Goal: Task Accomplishment & Management: Complete application form

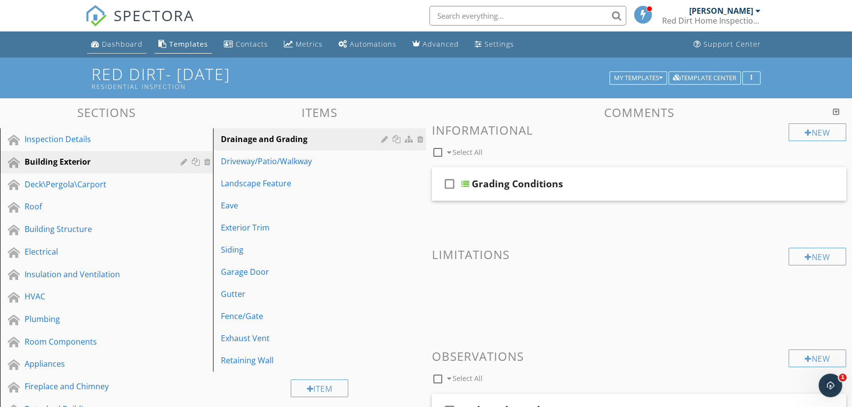
click at [133, 41] on div "Dashboard" at bounding box center [122, 43] width 41 height 9
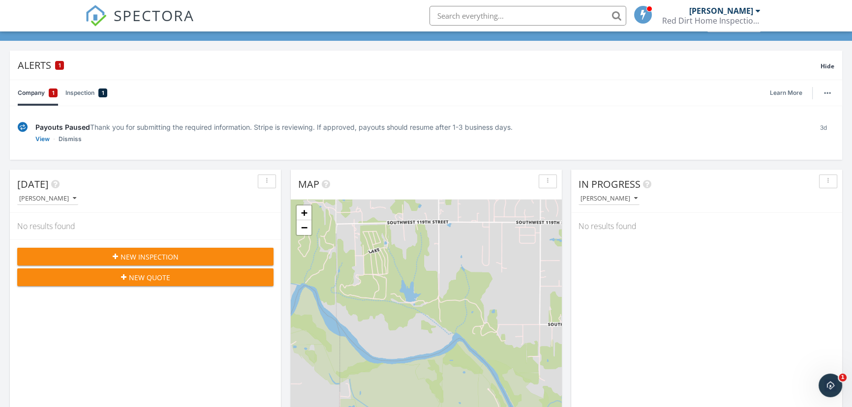
scroll to position [44, 0]
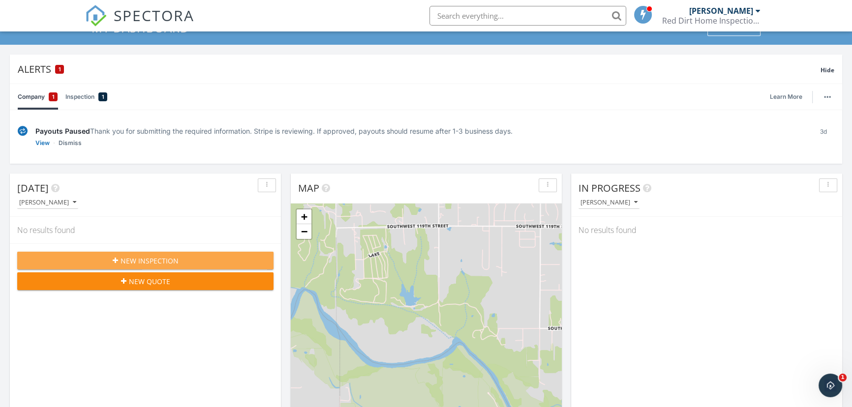
click at [139, 261] on span "New Inspection" at bounding box center [150, 261] width 58 height 10
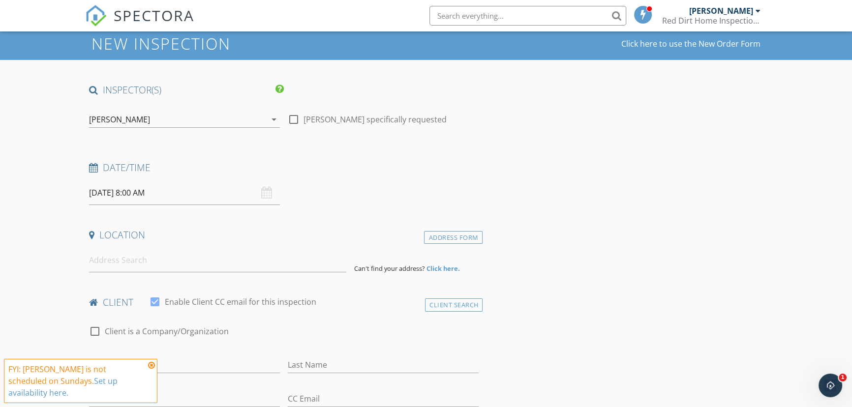
scroll to position [44, 0]
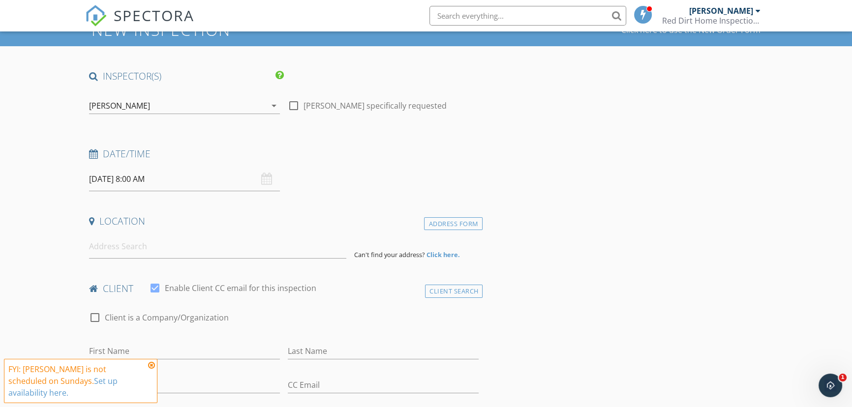
click at [267, 181] on div "[DATE] 8:00 AM" at bounding box center [184, 179] width 191 height 24
click at [115, 176] on input "09/28/2025 8:00 AM" at bounding box center [184, 179] width 191 height 24
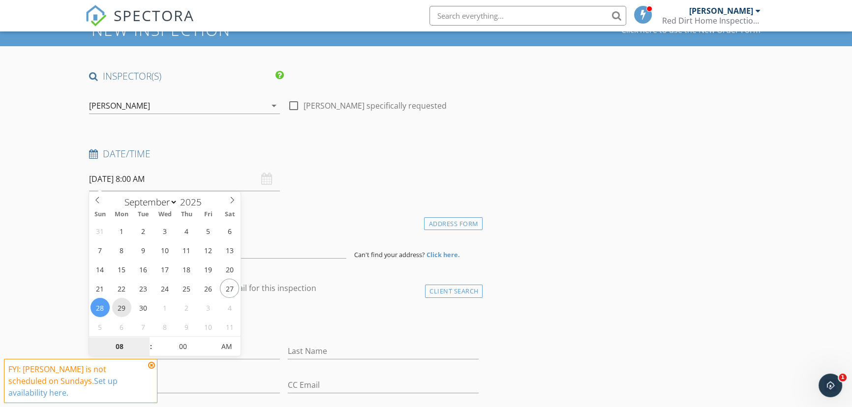
type input "09/29/2025 8:00 AM"
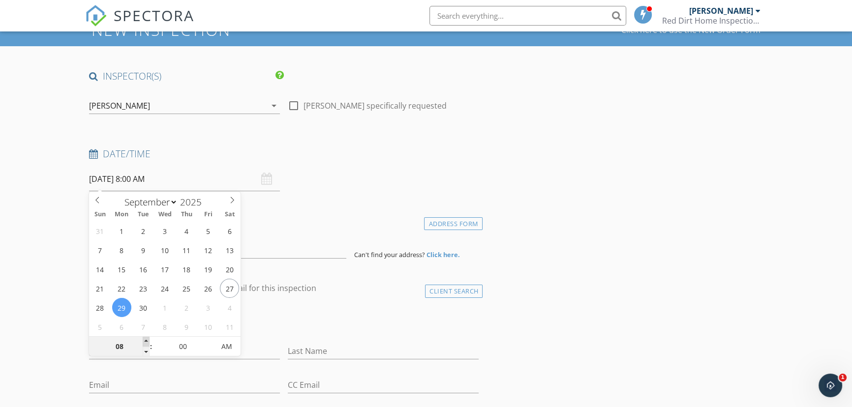
type input "09"
type input "09/29/2025 9:00 AM"
click at [143, 340] on span at bounding box center [146, 342] width 7 height 10
type input "10"
type input "09/29/2025 10:00 AM"
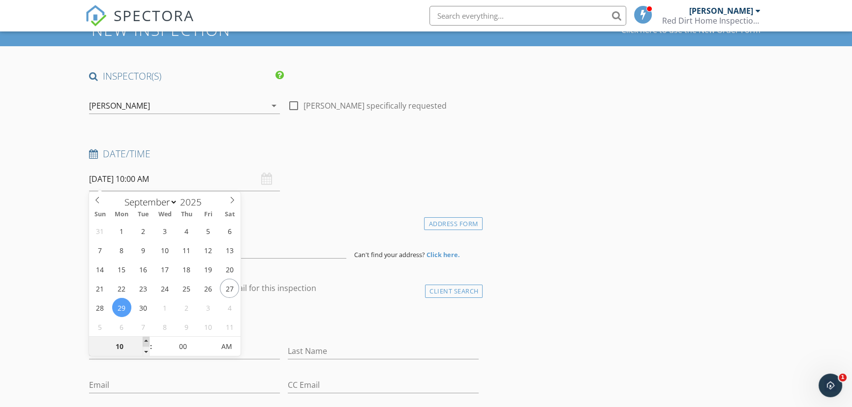
click at [144, 340] on span at bounding box center [146, 342] width 7 height 10
click at [295, 231] on div "Location" at bounding box center [284, 225] width 398 height 20
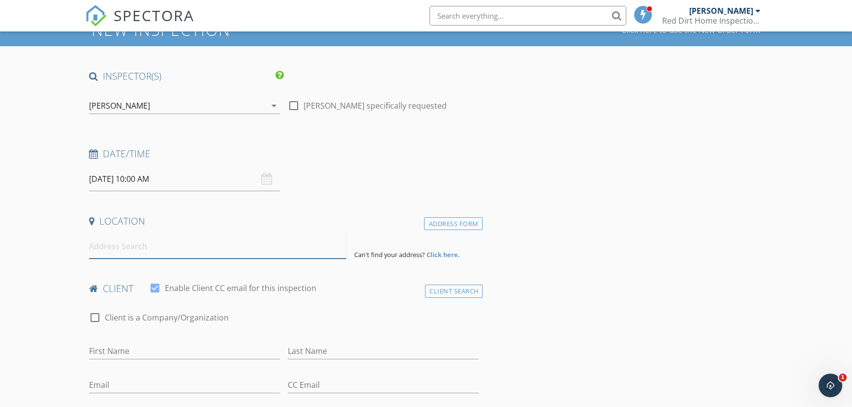
click at [206, 251] on input at bounding box center [217, 247] width 257 height 24
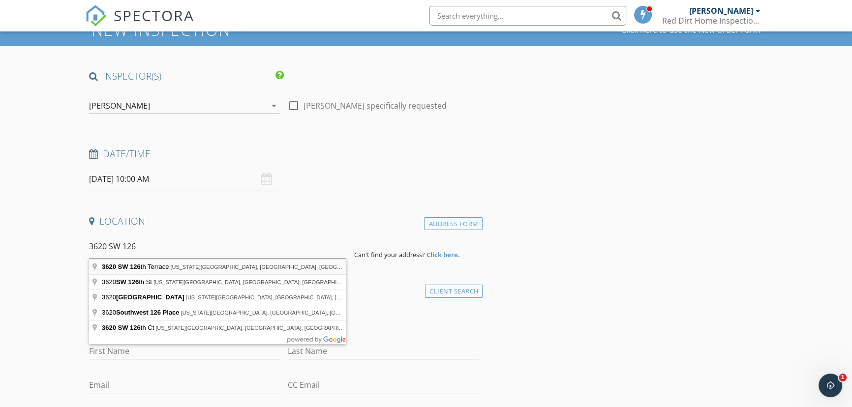
type input "3620 SW 126th Terrace, Oklahoma City, OK, USA"
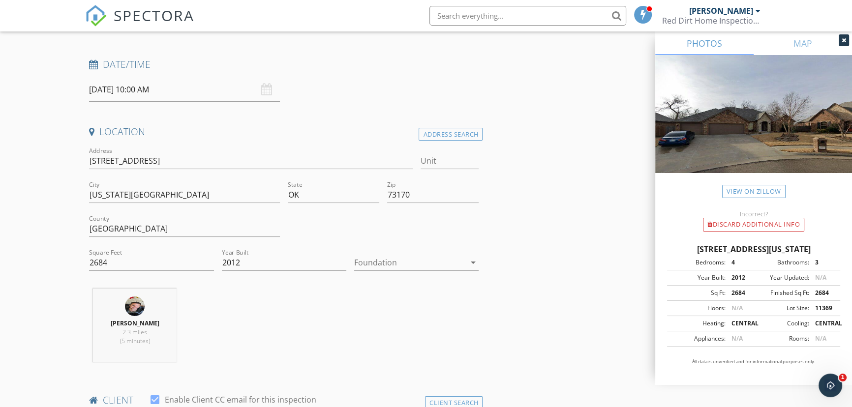
scroll to position [179, 0]
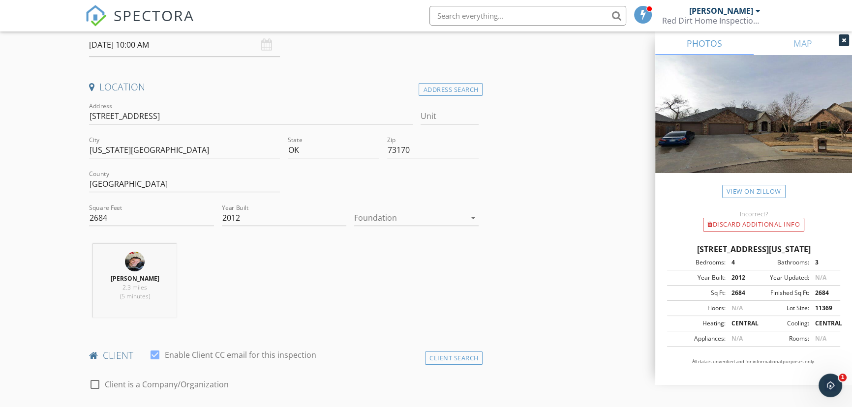
click at [472, 217] on icon "arrow_drop_down" at bounding box center [473, 218] width 12 height 12
click at [472, 217] on link at bounding box center [416, 222] width 124 height 24
click at [472, 217] on icon "arrow_drop_down" at bounding box center [473, 218] width 12 height 12
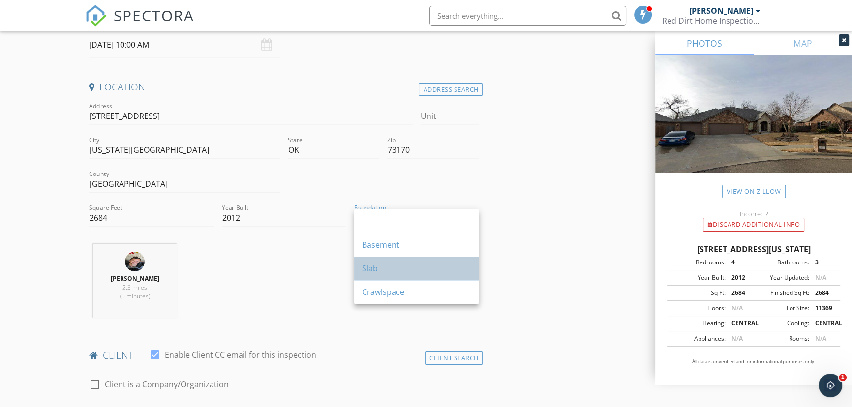
click at [456, 266] on div "Slab" at bounding box center [416, 269] width 109 height 12
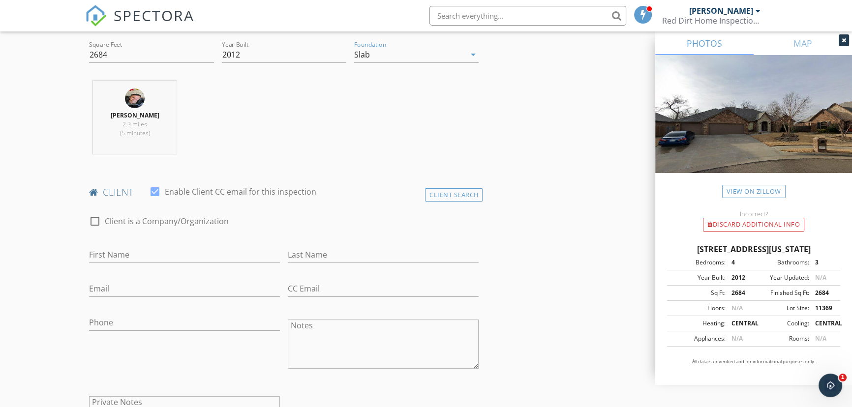
scroll to position [358, 0]
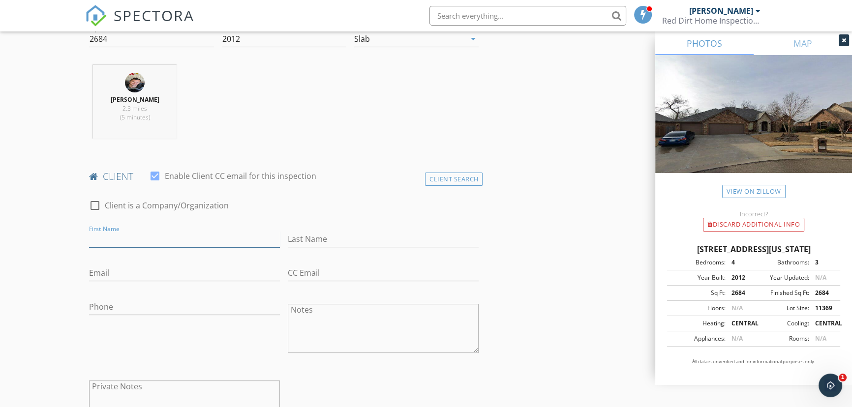
click at [200, 242] on input "First Name" at bounding box center [184, 239] width 191 height 16
type input "Carrie"
click at [305, 243] on input "Last Name" at bounding box center [383, 239] width 191 height 16
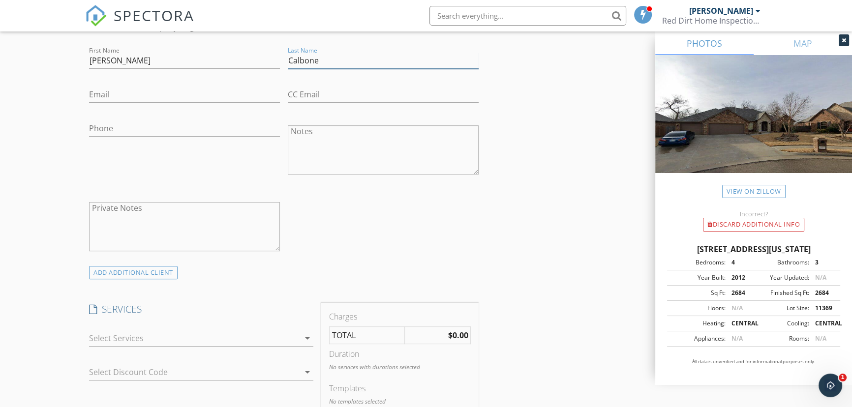
scroll to position [581, 0]
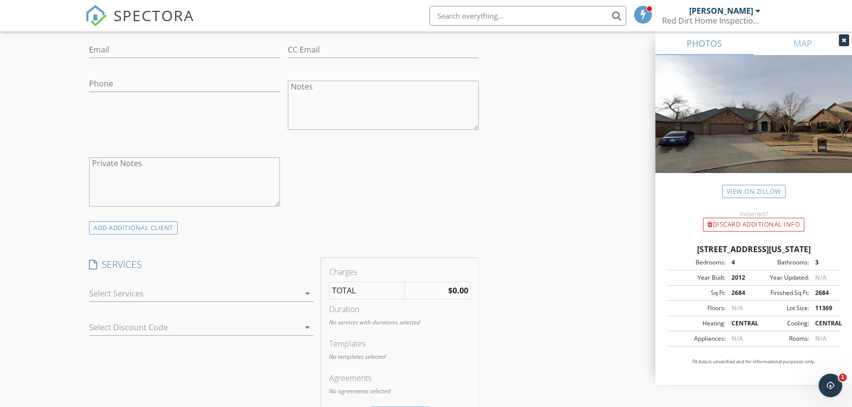
type input "Calbone"
click at [305, 292] on icon "arrow_drop_down" at bounding box center [308, 294] width 12 height 12
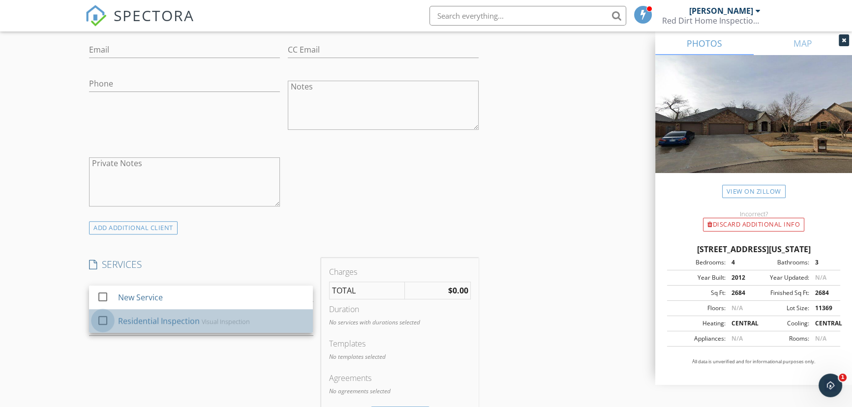
click at [103, 319] on div at bounding box center [102, 320] width 17 height 17
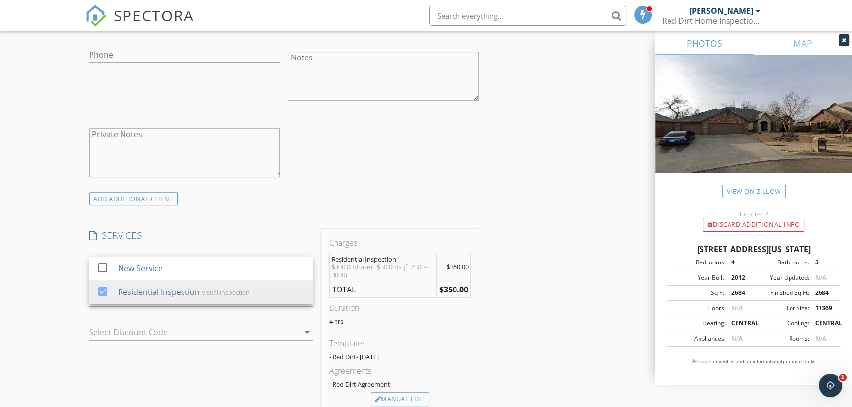
scroll to position [626, 0]
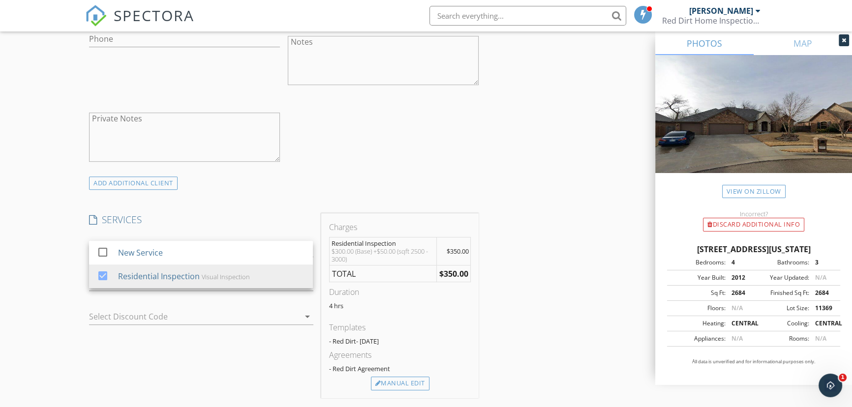
click at [521, 302] on div "INSPECTOR(S) check_box Kyle Olsen PRIMARY Kyle Olsen arrow_drop_down check_box_…" at bounding box center [426, 302] width 682 height 1628
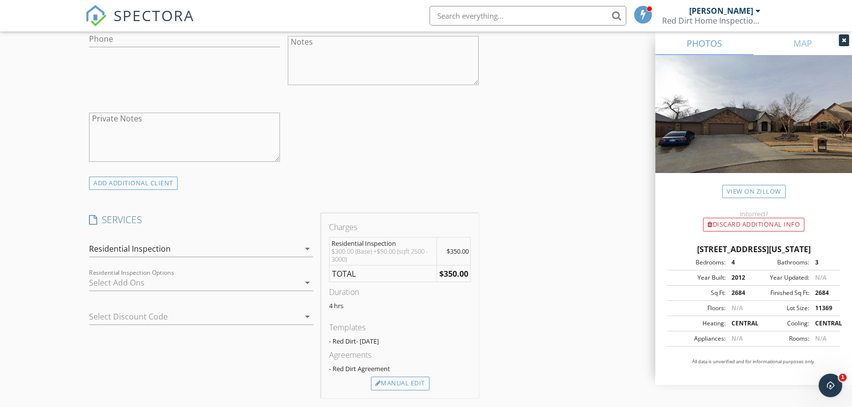
click at [307, 280] on icon "arrow_drop_down" at bounding box center [308, 283] width 12 height 12
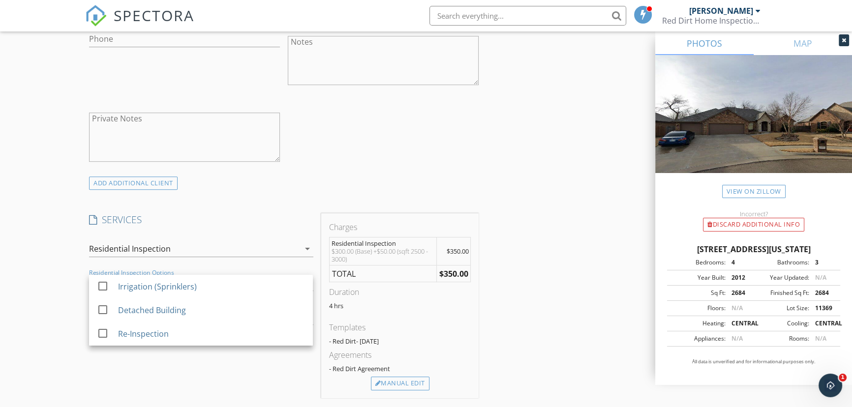
click at [286, 380] on div "SERVICES check_box_outline_blank New Service check_box Residential Inspection V…" at bounding box center [201, 306] width 232 height 185
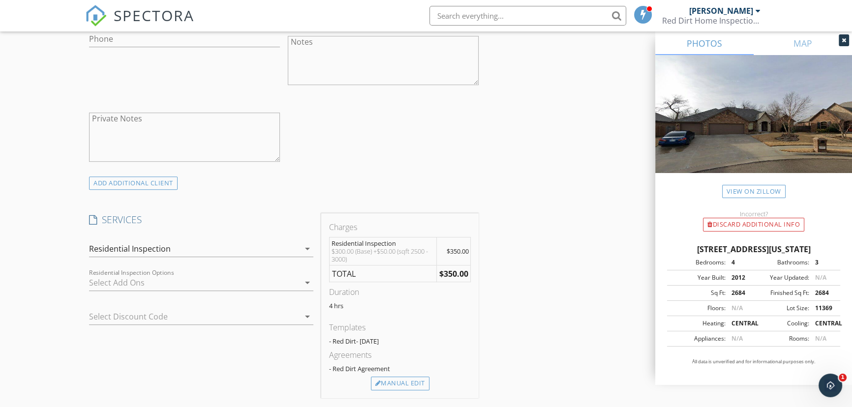
click at [309, 320] on icon "arrow_drop_down" at bounding box center [308, 317] width 12 height 12
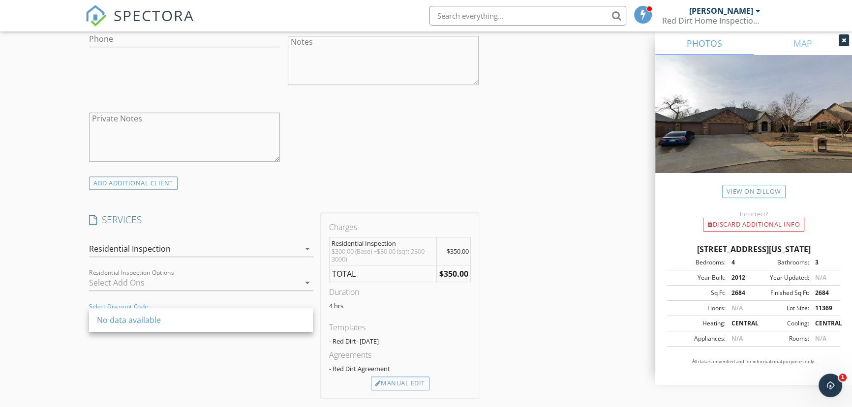
click at [299, 350] on div "SERVICES check_box_outline_blank New Service check_box Residential Inspection V…" at bounding box center [201, 306] width 232 height 185
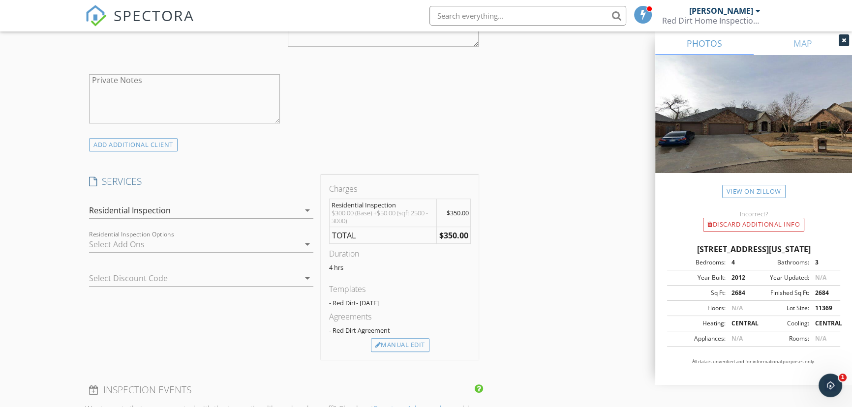
scroll to position [671, 0]
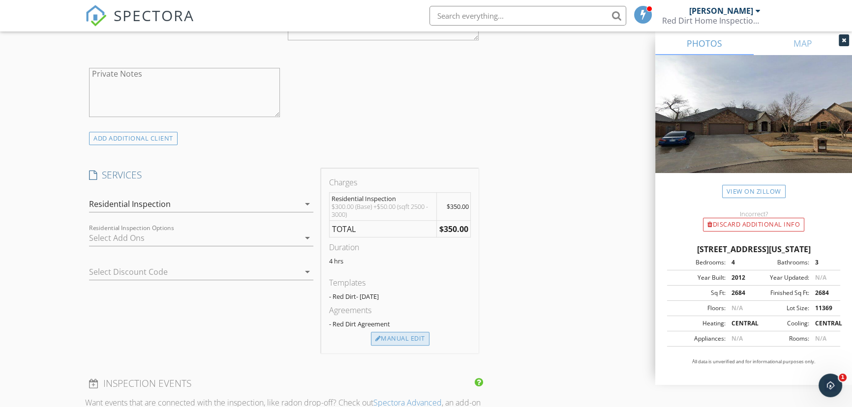
click at [416, 339] on div "Manual Edit" at bounding box center [400, 339] width 59 height 14
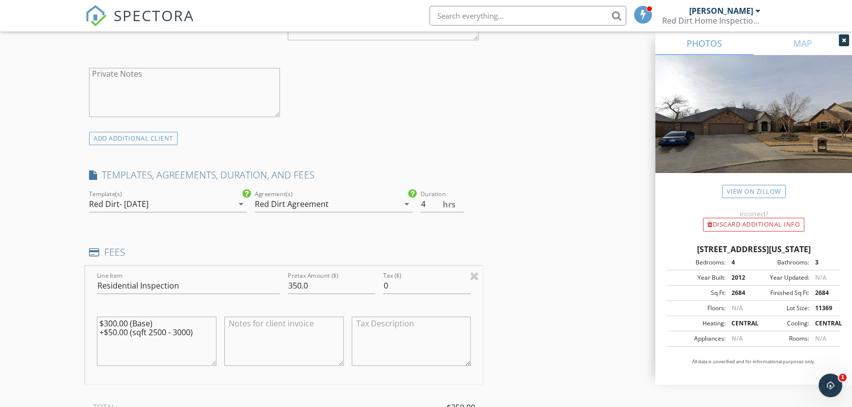
click at [612, 306] on div "INSPECTOR(S) check_box Kyle Olsen PRIMARY Kyle Olsen arrow_drop_down check_box_…" at bounding box center [426, 304] width 682 height 1720
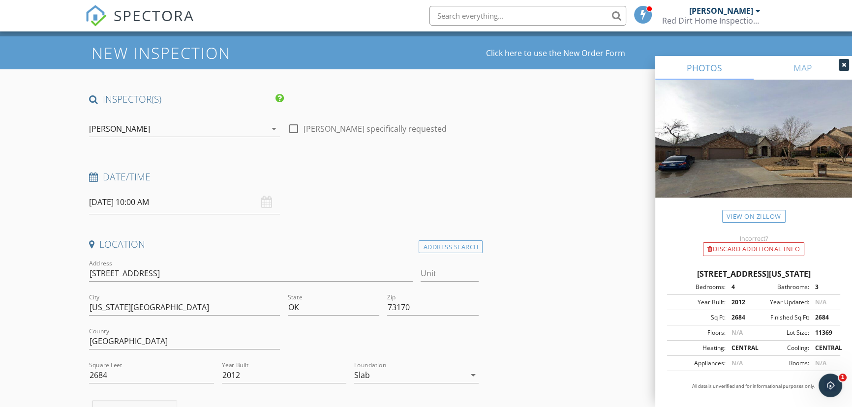
scroll to position [0, 0]
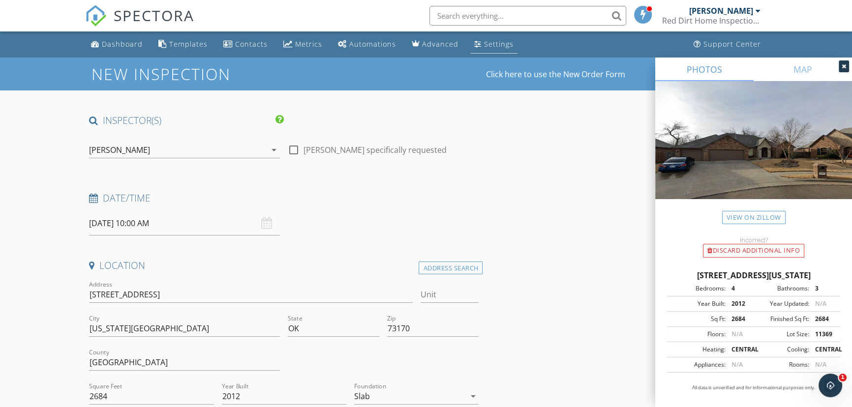
click at [474, 41] on div "Settings" at bounding box center [477, 44] width 7 height 8
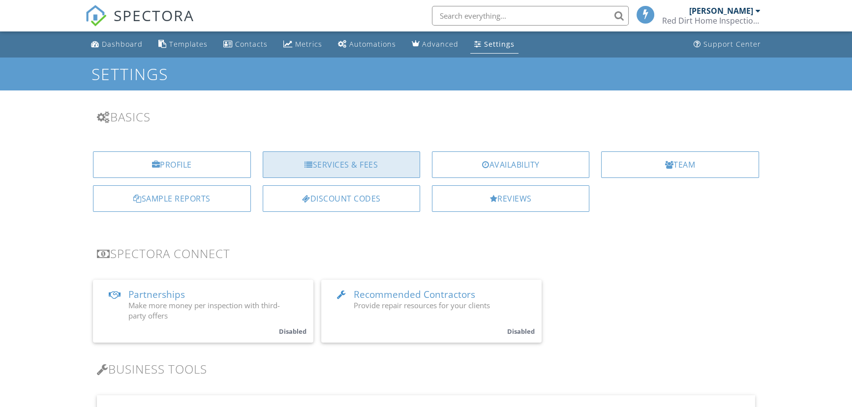
click at [372, 168] on div "Services & Fees" at bounding box center [341, 165] width 157 height 27
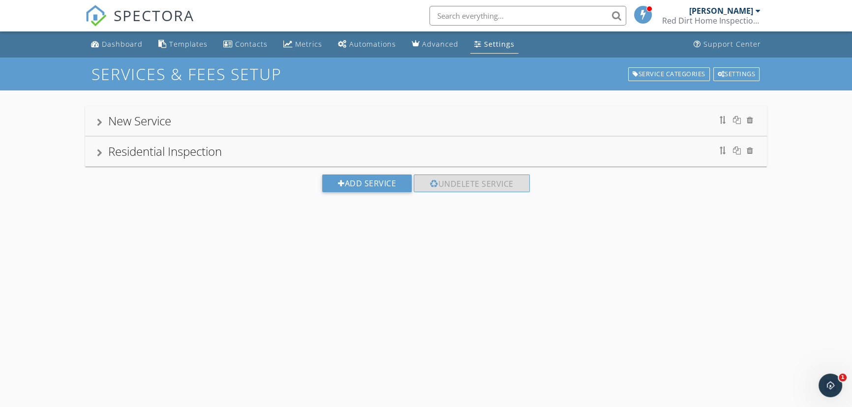
click at [197, 155] on div "Residential Inspection" at bounding box center [165, 151] width 114 height 16
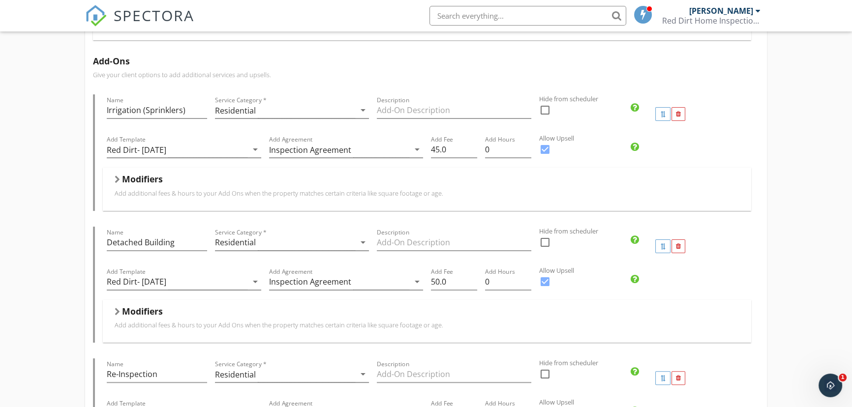
scroll to position [268, 0]
click at [153, 181] on h5 "Modifiers" at bounding box center [142, 180] width 41 height 10
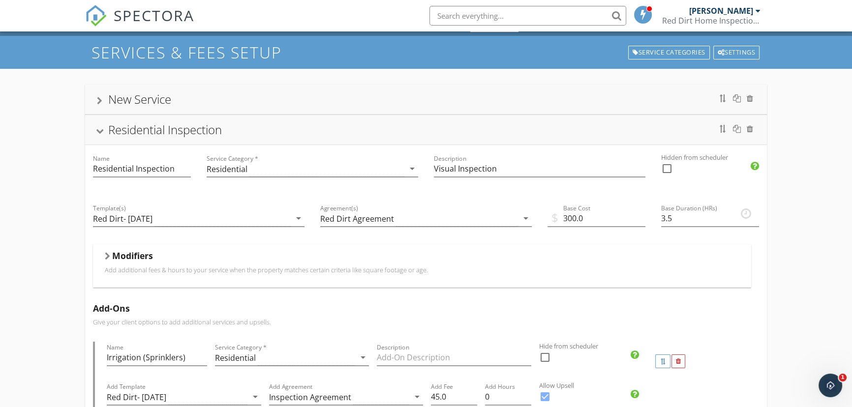
scroll to position [0, 0]
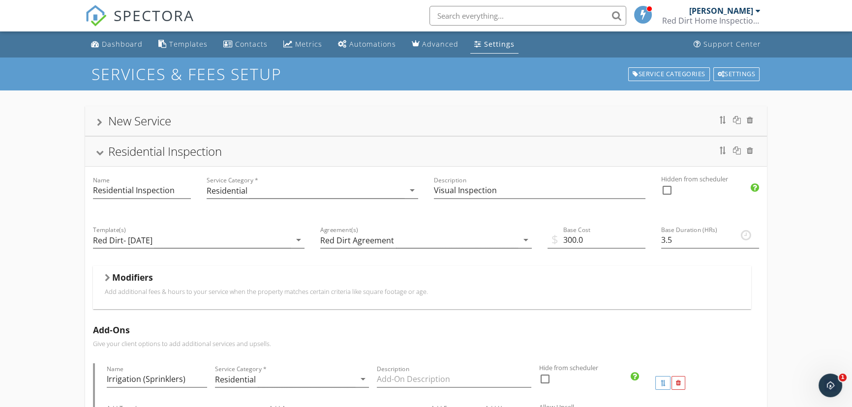
click at [139, 276] on h5 "Modifiers" at bounding box center [132, 278] width 41 height 10
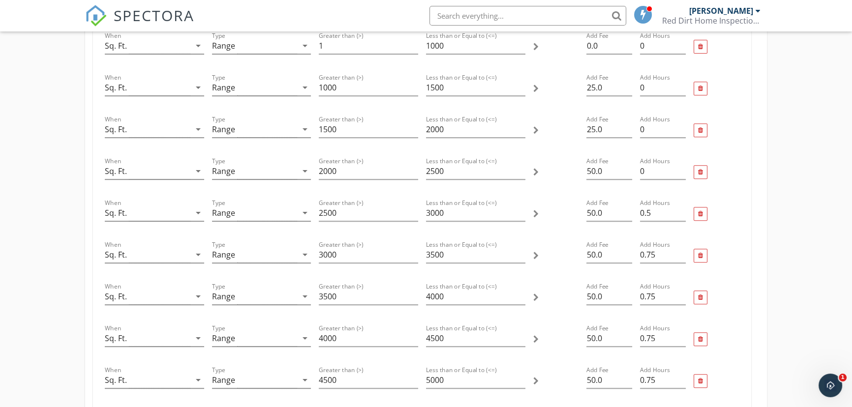
scroll to position [492, 0]
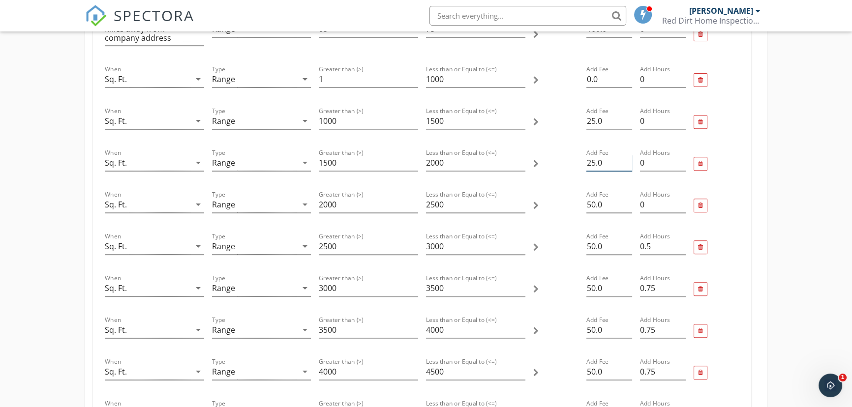
click at [594, 164] on input "25.0" at bounding box center [609, 163] width 46 height 16
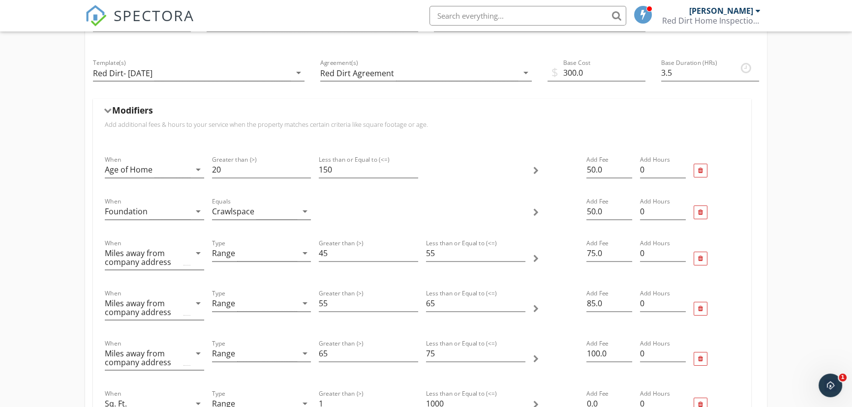
scroll to position [179, 0]
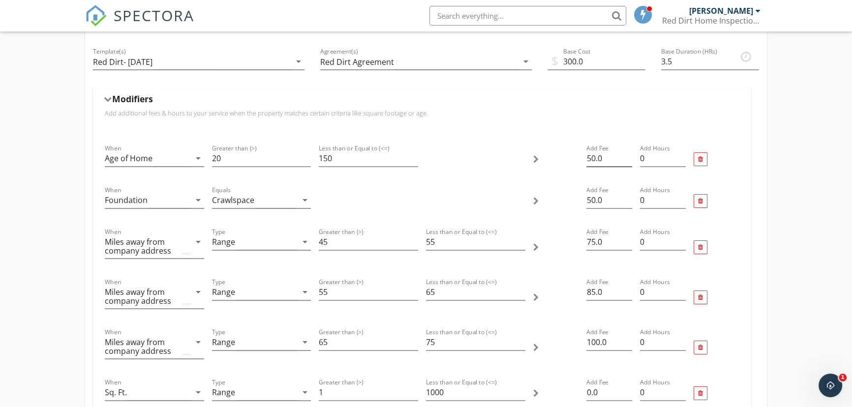
type input "50.0"
click at [594, 159] on input "50.0" at bounding box center [609, 159] width 46 height 16
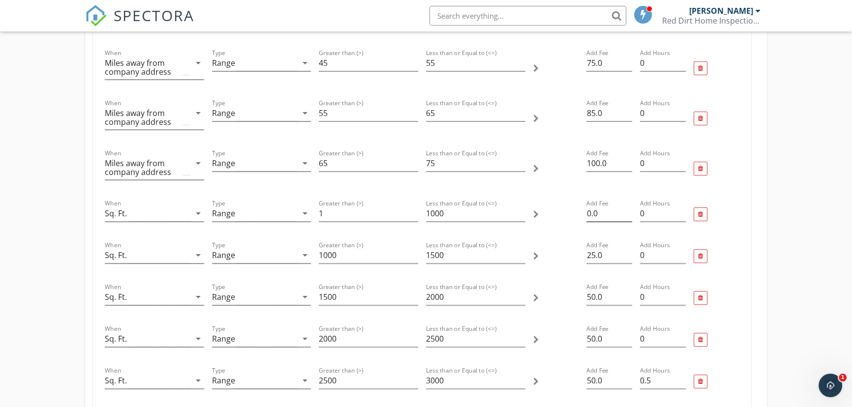
scroll to position [402, 0]
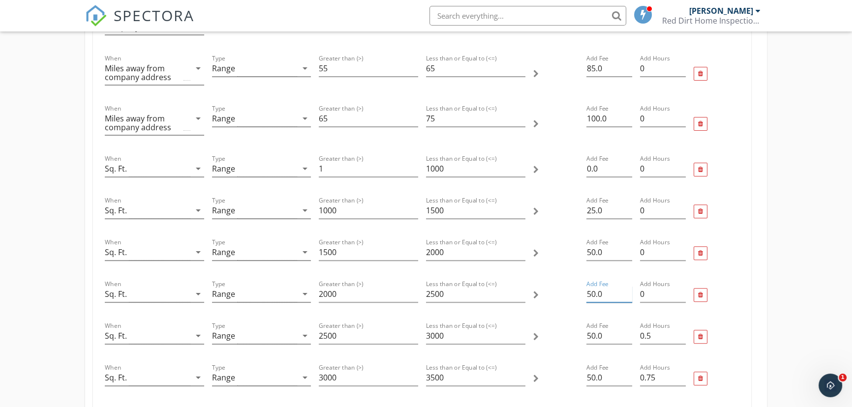
click at [594, 295] on input "50.0" at bounding box center [609, 294] width 46 height 16
type input "100.0"
click at [595, 339] on input "50.0" at bounding box center [609, 336] width 46 height 16
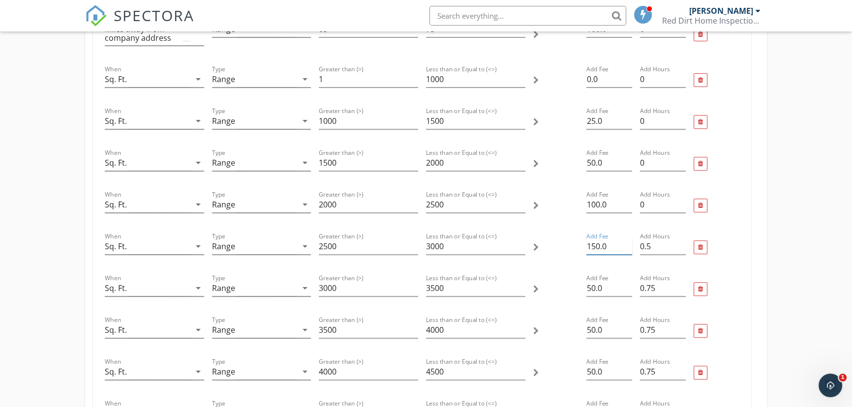
scroll to position [536, 0]
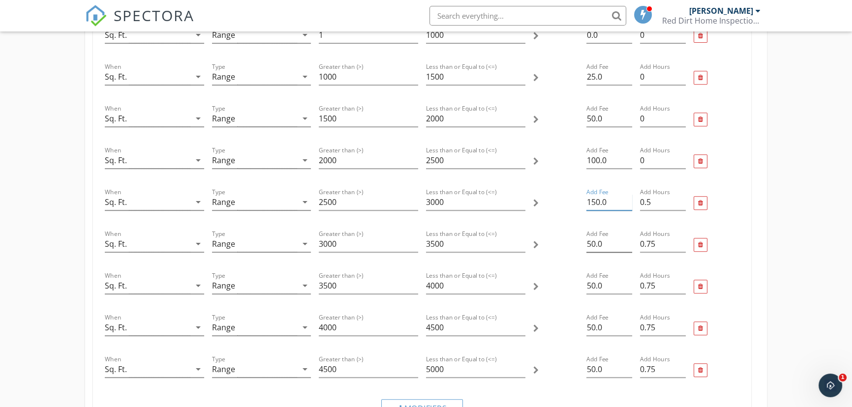
type input "150.0"
click at [595, 245] on input "50.0" at bounding box center [609, 244] width 46 height 16
type input "200.0"
drag, startPoint x: 587, startPoint y: 285, endPoint x: 596, endPoint y: 289, distance: 9.7
click at [587, 285] on input "50.0" at bounding box center [609, 286] width 46 height 16
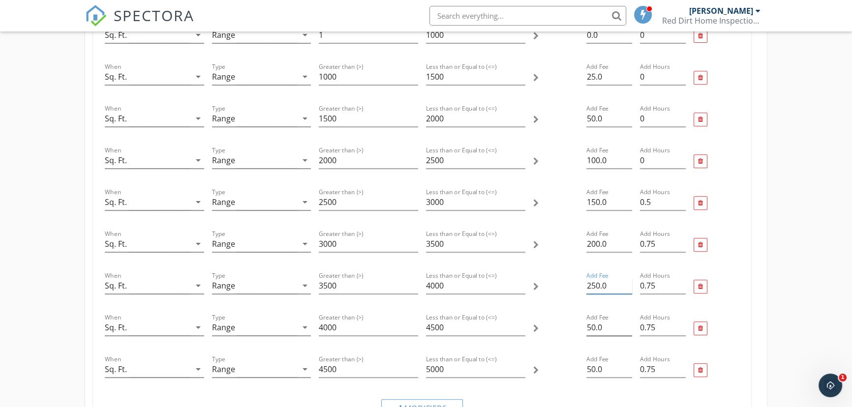
type input "250.0"
click at [594, 328] on input "50.0" at bounding box center [609, 328] width 46 height 16
type input "300.0"
drag, startPoint x: 587, startPoint y: 371, endPoint x: 602, endPoint y: 380, distance: 17.2
click at [587, 371] on input "50.0" at bounding box center [609, 370] width 46 height 16
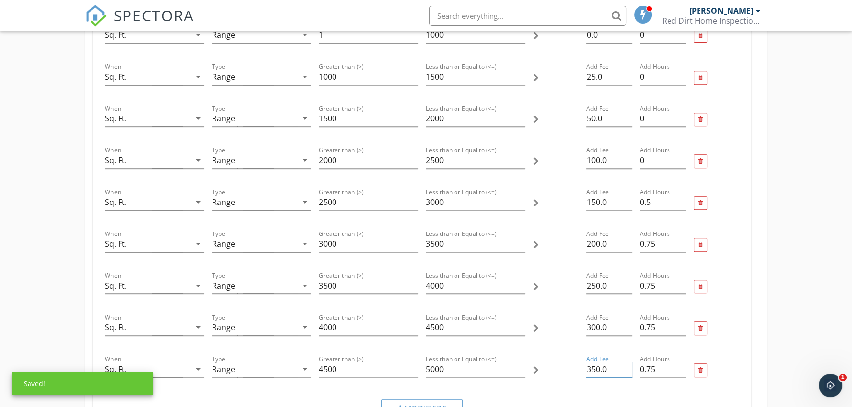
type input "350.0"
click at [808, 318] on div "New Service Residential Inspection Name Residential Inspection Service Category…" at bounding box center [426, 358] width 852 height 1609
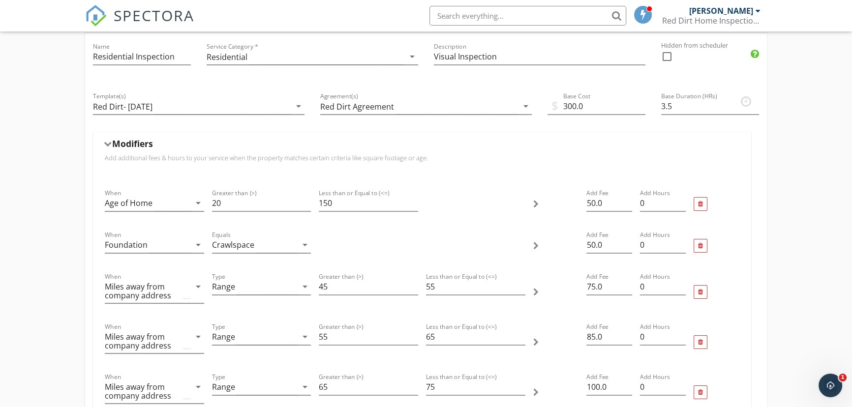
scroll to position [89, 0]
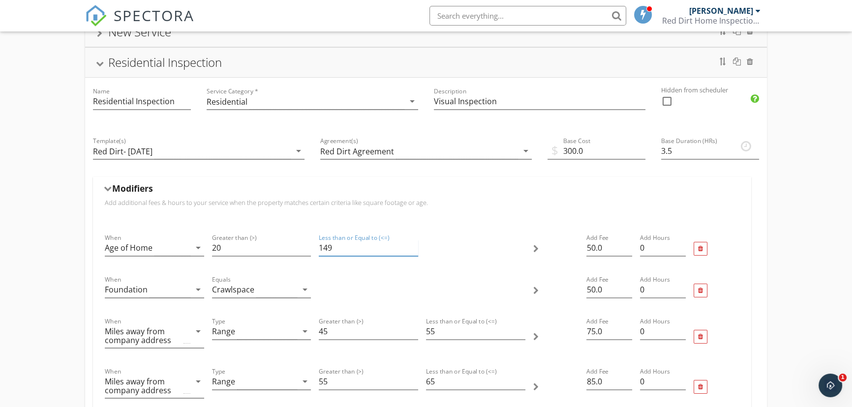
click at [415, 250] on input "149" at bounding box center [368, 248] width 99 height 16
click at [415, 250] on input "148" at bounding box center [368, 248] width 99 height 16
click at [415, 250] on input "147" at bounding box center [368, 248] width 99 height 16
click at [415, 250] on input "146" at bounding box center [368, 248] width 99 height 16
click at [415, 250] on input "131" at bounding box center [368, 248] width 99 height 16
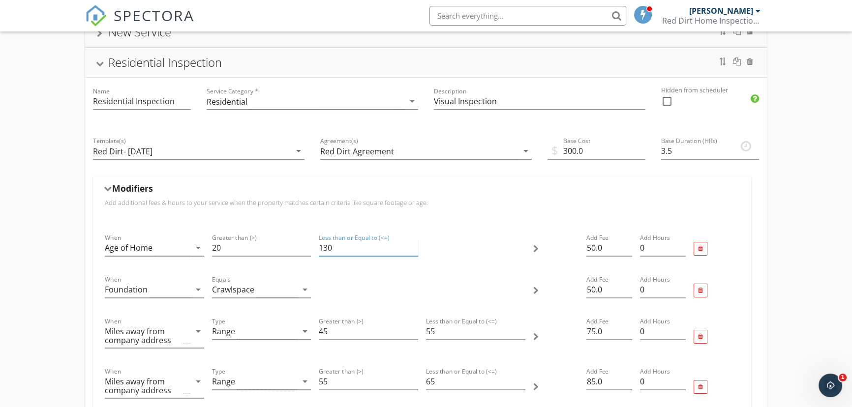
click at [415, 250] on input "130" at bounding box center [368, 248] width 99 height 16
click at [415, 250] on input "129" at bounding box center [368, 248] width 99 height 16
click at [415, 250] on input "128" at bounding box center [368, 248] width 99 height 16
click at [415, 250] on input "127" at bounding box center [368, 248] width 99 height 16
click at [415, 250] on input "126" at bounding box center [368, 248] width 99 height 16
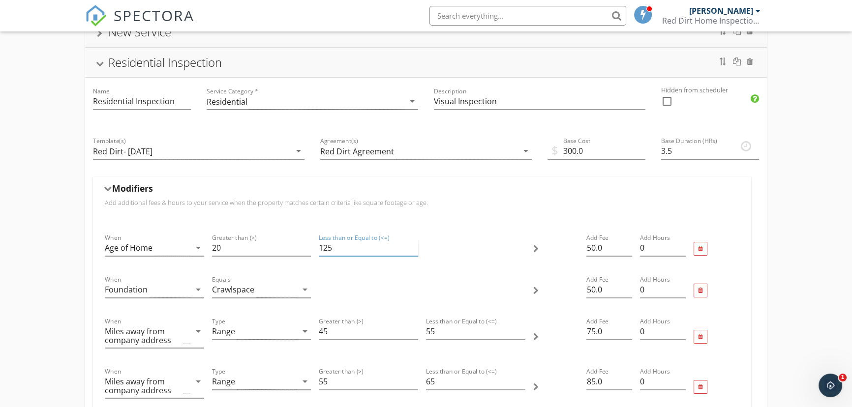
click at [415, 250] on input "125" at bounding box center [368, 248] width 99 height 16
click at [415, 250] on input "124" at bounding box center [368, 248] width 99 height 16
click at [415, 250] on input "123" at bounding box center [368, 248] width 99 height 16
click at [415, 250] on input "122" at bounding box center [368, 248] width 99 height 16
click at [415, 250] on input "121" at bounding box center [368, 248] width 99 height 16
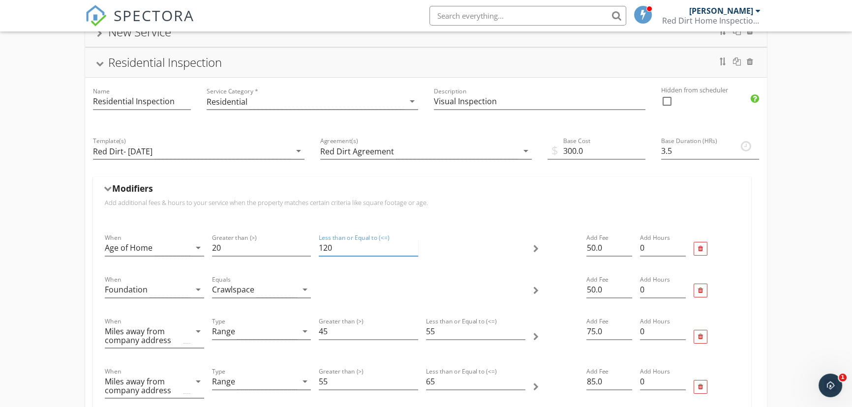
click at [415, 250] on input "120" at bounding box center [368, 248] width 99 height 16
click at [415, 250] on input "119" at bounding box center [368, 248] width 99 height 16
click at [415, 250] on input "118" at bounding box center [368, 248] width 99 height 16
click at [415, 250] on input "117" at bounding box center [368, 248] width 99 height 16
click at [415, 250] on input "116" at bounding box center [368, 248] width 99 height 16
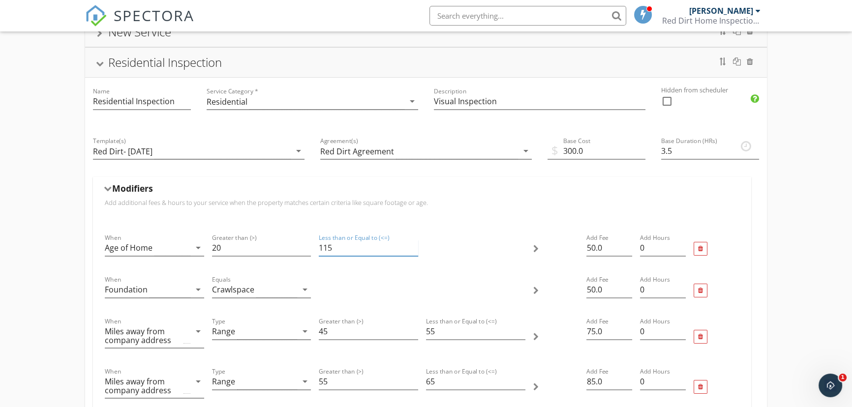
click at [415, 250] on input "115" at bounding box center [368, 248] width 99 height 16
click at [415, 250] on input "114" at bounding box center [368, 248] width 99 height 16
click at [415, 250] on input "113" at bounding box center [368, 248] width 99 height 16
click at [415, 250] on input "112" at bounding box center [368, 248] width 99 height 16
click at [415, 250] on input "111" at bounding box center [368, 248] width 99 height 16
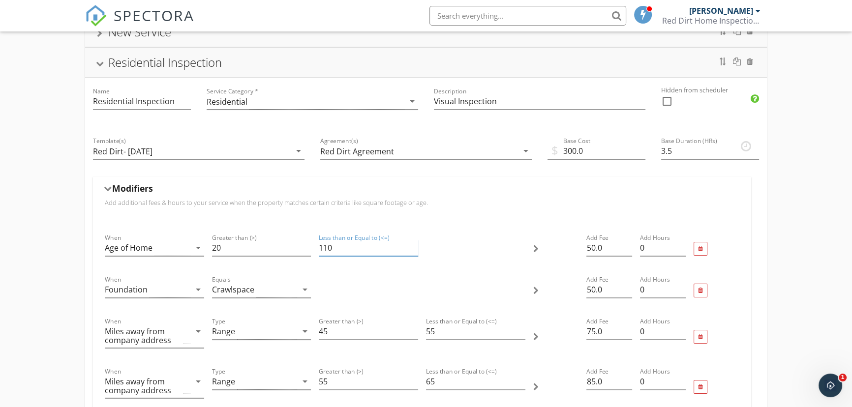
click at [415, 250] on input "110" at bounding box center [368, 248] width 99 height 16
click at [415, 250] on input "109" at bounding box center [368, 248] width 99 height 16
click at [415, 244] on input "110" at bounding box center [368, 248] width 99 height 16
click at [415, 244] on input "111" at bounding box center [368, 248] width 99 height 16
click at [415, 244] on input "112" at bounding box center [368, 248] width 99 height 16
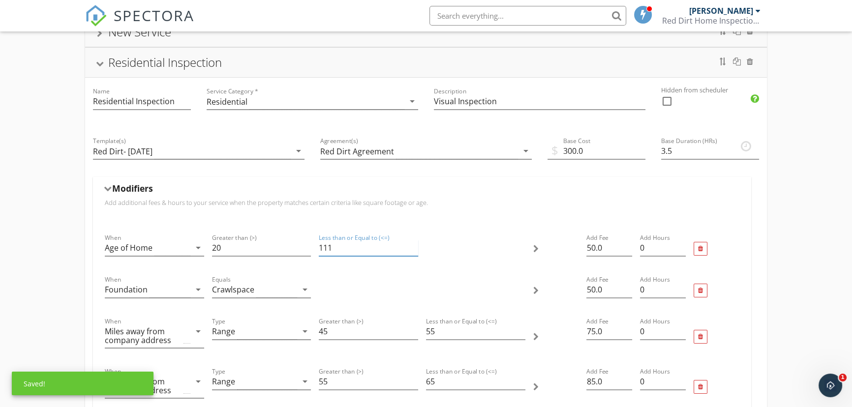
click at [414, 251] on input "111" at bounding box center [368, 248] width 99 height 16
click at [414, 251] on input "110" at bounding box center [368, 248] width 99 height 16
click at [414, 251] on input "109" at bounding box center [368, 248] width 99 height 16
click at [414, 251] on input "108" at bounding box center [368, 248] width 99 height 16
click at [414, 251] on input "107" at bounding box center [368, 248] width 99 height 16
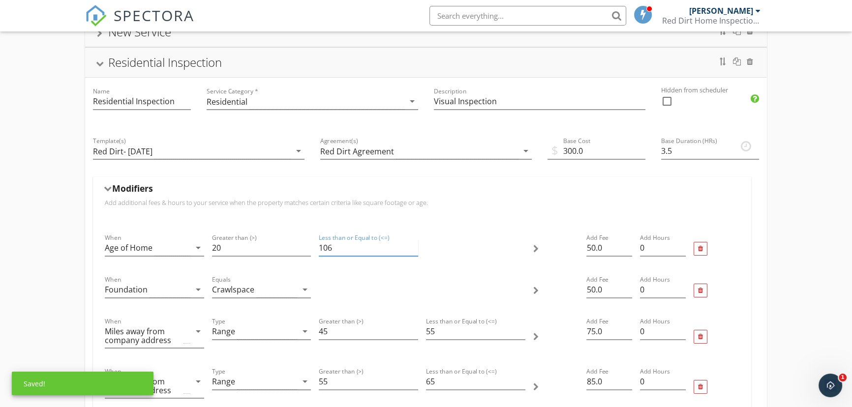
click at [414, 251] on input "106" at bounding box center [368, 248] width 99 height 16
click at [414, 251] on input "105" at bounding box center [368, 248] width 99 height 16
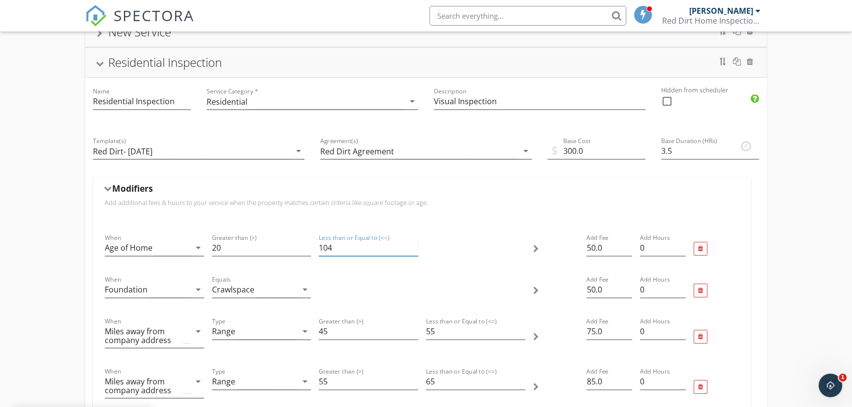
click at [414, 251] on input "104" at bounding box center [368, 248] width 99 height 16
click at [414, 251] on input "103" at bounding box center [368, 248] width 99 height 16
click at [414, 251] on input "102" at bounding box center [368, 248] width 99 height 16
click at [414, 251] on input "101" at bounding box center [368, 248] width 99 height 16
type input "100"
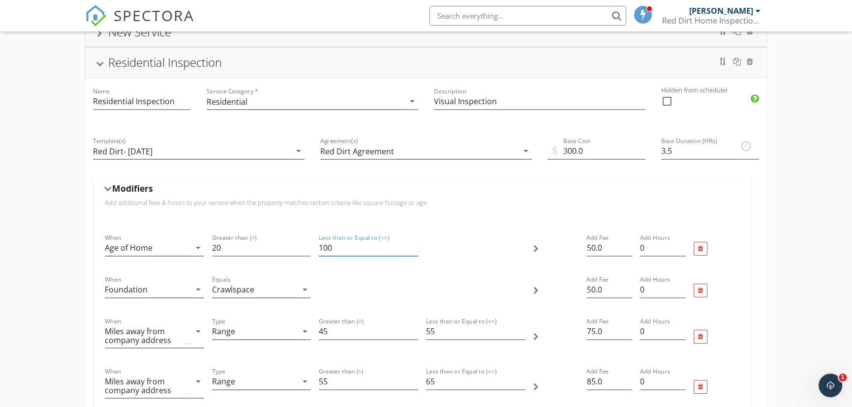
click at [414, 251] on input "100" at bounding box center [368, 248] width 99 height 16
drag, startPoint x: 593, startPoint y: 248, endPoint x: 599, endPoint y: 252, distance: 7.1
click at [594, 248] on input "50.0" at bounding box center [609, 248] width 46 height 16
click at [308, 251] on input "19" at bounding box center [261, 248] width 99 height 16
click at [308, 251] on input "18" at bounding box center [261, 248] width 99 height 16
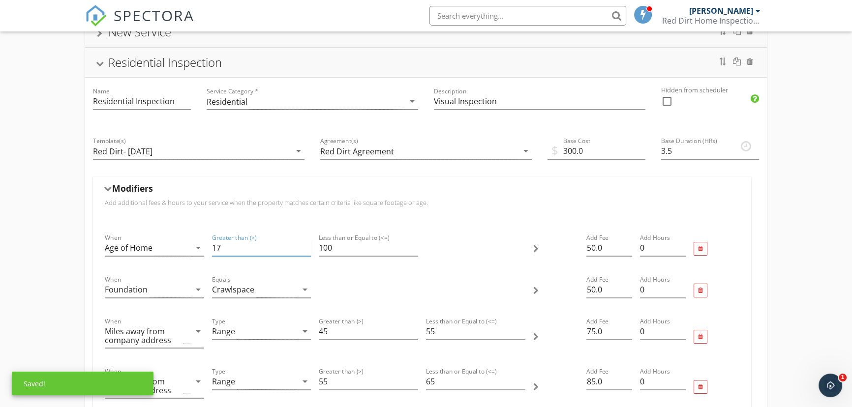
click at [308, 251] on input "17" at bounding box center [261, 248] width 99 height 16
click at [307, 244] on input "18" at bounding box center [261, 248] width 99 height 16
click at [307, 244] on input "19" at bounding box center [261, 248] width 99 height 16
click at [307, 244] on input "20" at bounding box center [261, 248] width 99 height 16
click at [307, 244] on input "21" at bounding box center [261, 248] width 99 height 16
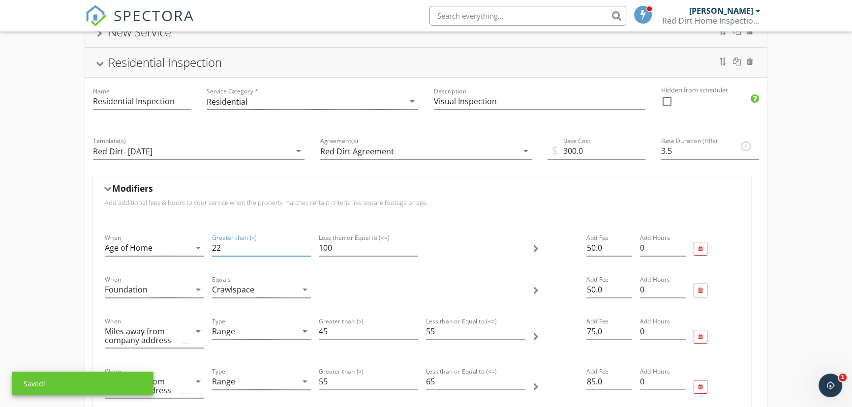
click at [307, 244] on input "22" at bounding box center [261, 248] width 99 height 16
click at [306, 252] on input "21" at bounding box center [261, 248] width 99 height 16
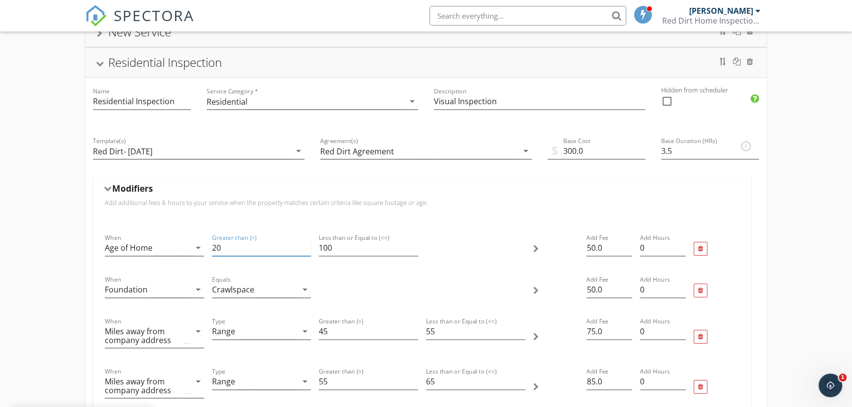
click at [306, 252] on input "20" at bounding box center [261, 248] width 99 height 16
click at [308, 251] on input "19" at bounding box center [261, 248] width 99 height 16
click at [308, 251] on input "18" at bounding box center [261, 248] width 99 height 16
click at [308, 251] on input "17" at bounding box center [261, 248] width 99 height 16
click at [308, 251] on input "16" at bounding box center [261, 248] width 99 height 16
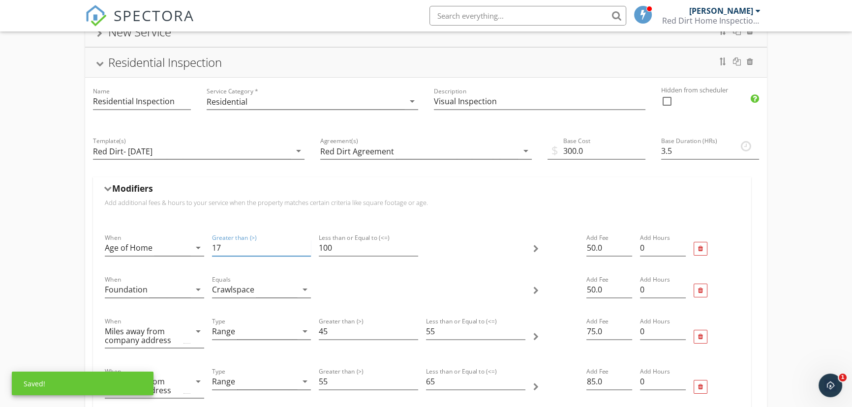
click at [307, 246] on input "17" at bounding box center [261, 248] width 99 height 16
click at [307, 246] on input "18" at bounding box center [261, 248] width 99 height 16
click at [307, 246] on input "19" at bounding box center [261, 248] width 99 height 16
type input "20"
click at [307, 246] on input "20" at bounding box center [261, 248] width 99 height 16
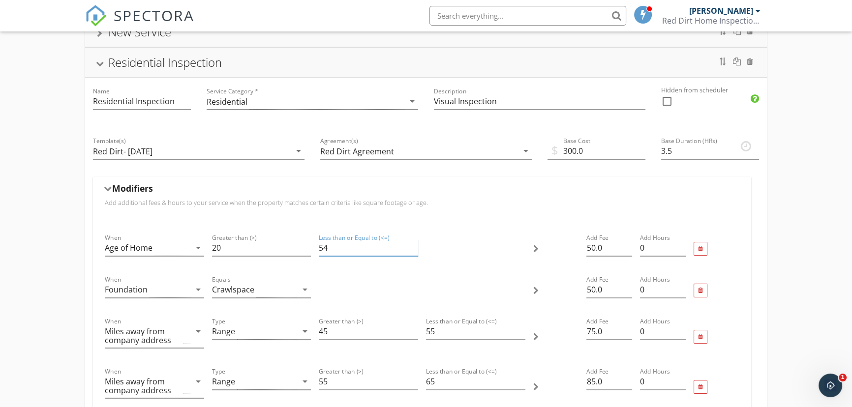
click at [416, 250] on input "54" at bounding box center [368, 248] width 99 height 16
click at [416, 250] on input "53" at bounding box center [368, 248] width 99 height 16
click at [416, 250] on input "52" at bounding box center [368, 248] width 99 height 16
click at [416, 250] on input "51" at bounding box center [368, 248] width 99 height 16
click at [416, 250] on input "50" at bounding box center [368, 248] width 99 height 16
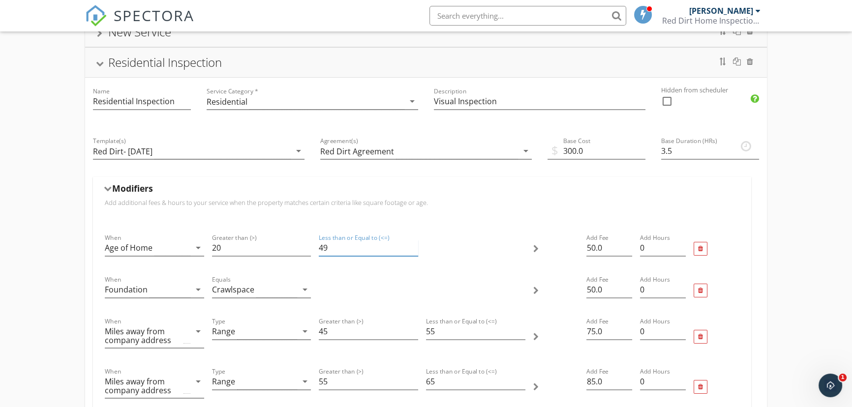
click at [416, 250] on input "49" at bounding box center [368, 248] width 99 height 16
click at [416, 250] on input "48" at bounding box center [368, 248] width 99 height 16
click at [416, 250] on input "47" at bounding box center [368, 248] width 99 height 16
click at [416, 250] on input "46" at bounding box center [368, 248] width 99 height 16
click at [416, 250] on input "45" at bounding box center [368, 248] width 99 height 16
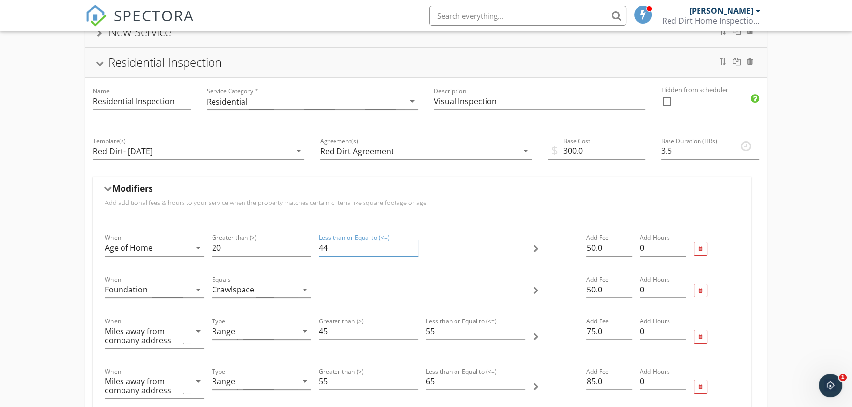
click at [416, 250] on input "44" at bounding box center [368, 248] width 99 height 16
click at [416, 250] on input "43" at bounding box center [368, 248] width 99 height 16
click at [416, 250] on input "42" at bounding box center [368, 248] width 99 height 16
click at [416, 250] on input "41" at bounding box center [368, 248] width 99 height 16
click at [416, 250] on input "40" at bounding box center [368, 248] width 99 height 16
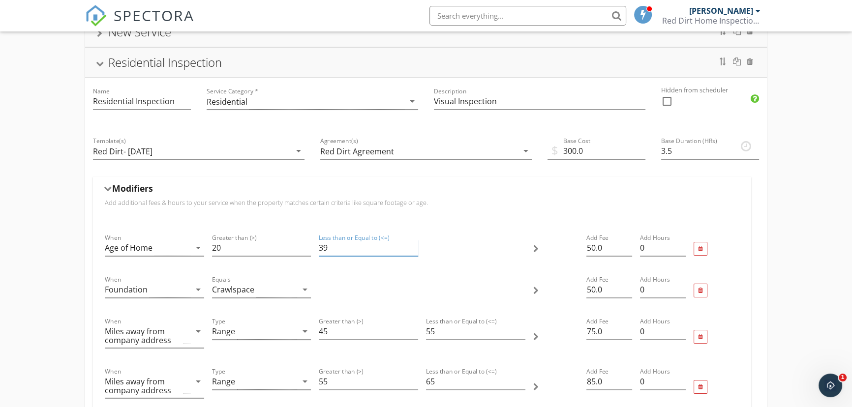
click at [416, 250] on input "39" at bounding box center [368, 248] width 99 height 16
click at [416, 250] on input "38" at bounding box center [368, 248] width 99 height 16
click at [416, 250] on input "37" at bounding box center [368, 248] width 99 height 16
click at [416, 250] on input "36" at bounding box center [368, 248] width 99 height 16
click at [416, 250] on input "35" at bounding box center [368, 248] width 99 height 16
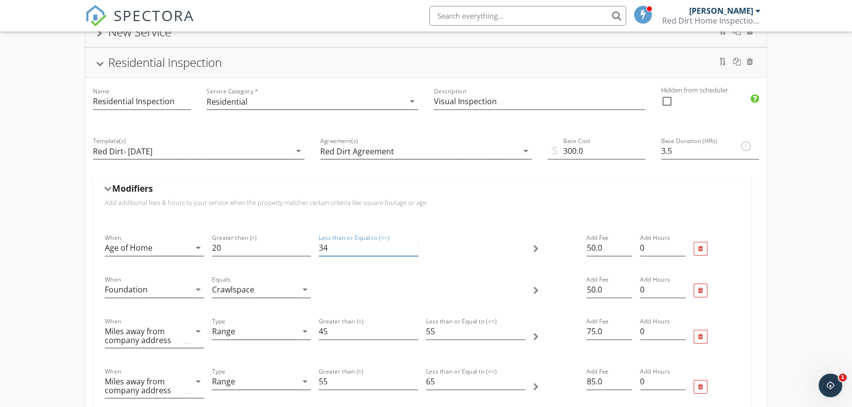
click at [416, 250] on input "34" at bounding box center [368, 248] width 99 height 16
click at [416, 250] on input "33" at bounding box center [368, 248] width 99 height 16
click at [416, 250] on input "32" at bounding box center [368, 248] width 99 height 16
click at [416, 250] on input "31" at bounding box center [368, 248] width 99 height 16
type input "30"
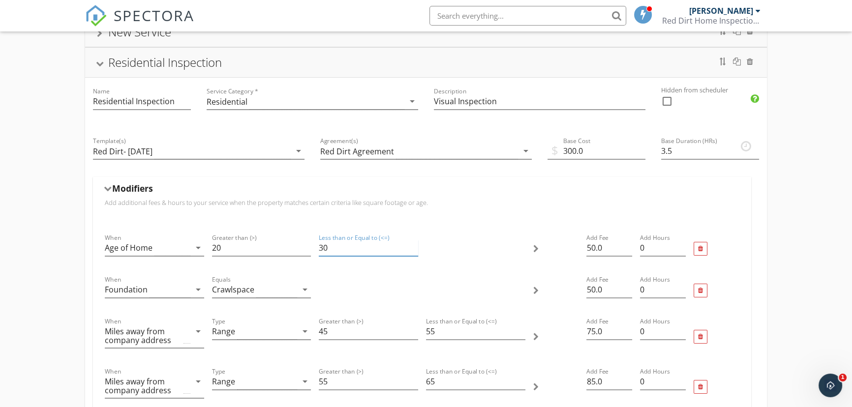
click at [416, 250] on input "30" at bounding box center [368, 248] width 99 height 16
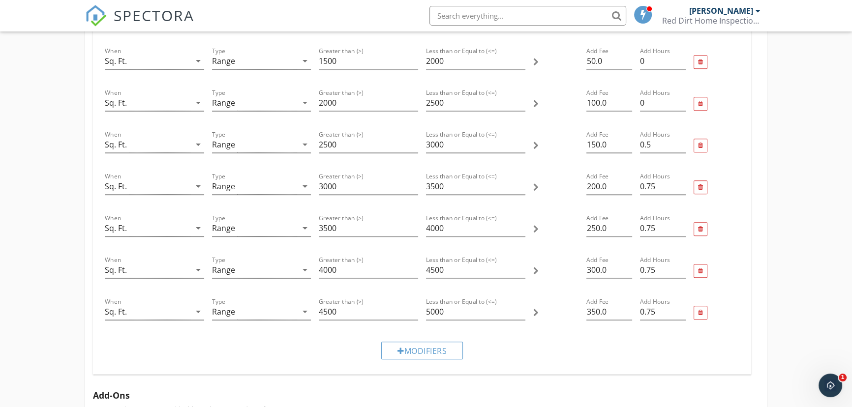
scroll to position [626, 0]
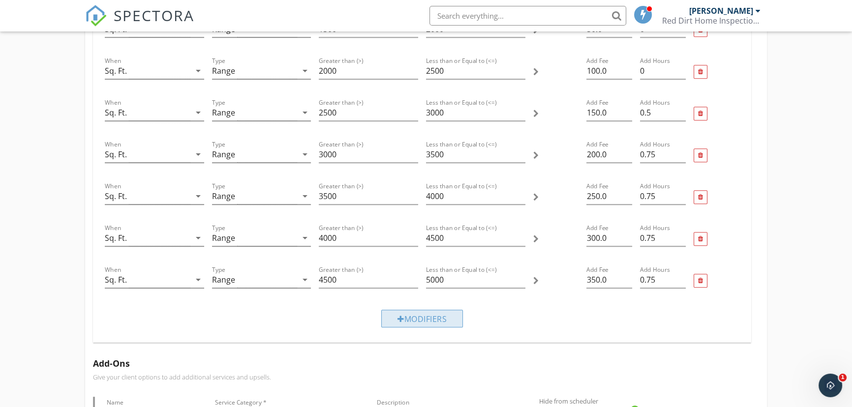
click at [407, 315] on div "Modifiers" at bounding box center [422, 319] width 82 height 18
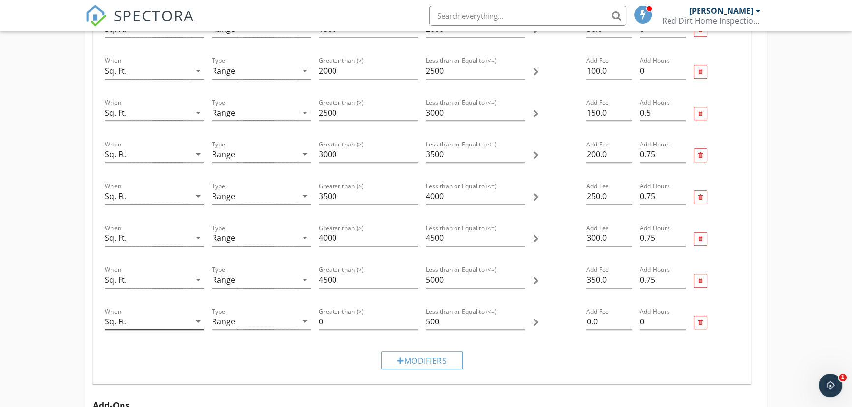
click at [199, 318] on icon "arrow_drop_down" at bounding box center [198, 322] width 12 height 12
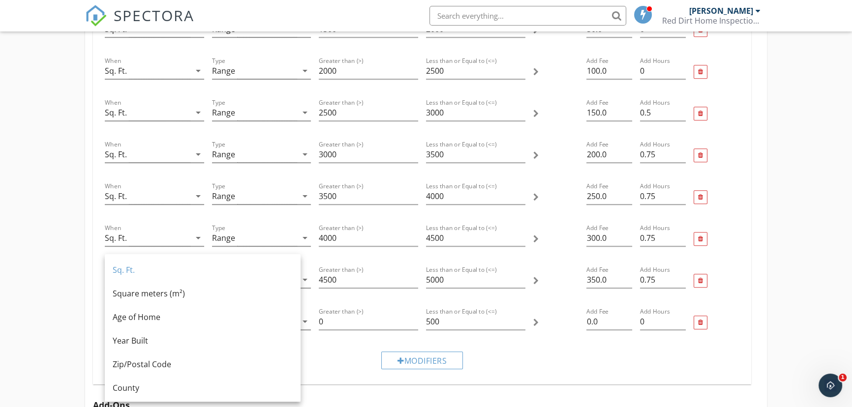
click at [198, 318] on div "Age of Home" at bounding box center [203, 317] width 180 height 12
type input "500"
type input "0"
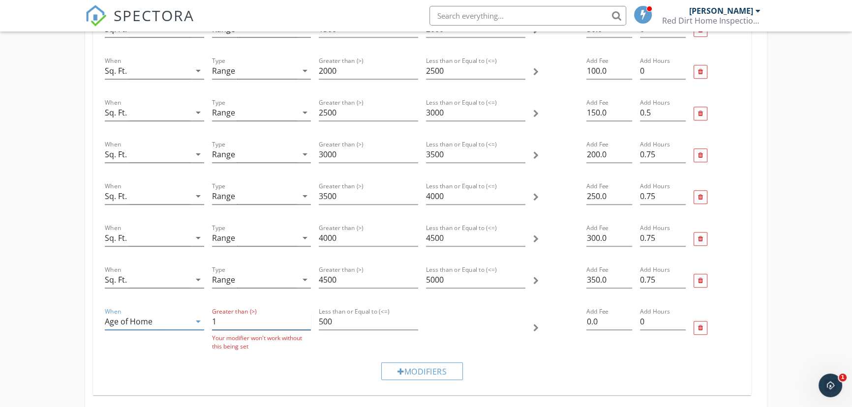
click at [307, 318] on input "1" at bounding box center [261, 322] width 99 height 16
click at [307, 318] on input "2" at bounding box center [261, 322] width 99 height 16
click at [307, 318] on input "3" at bounding box center [261, 322] width 99 height 16
click at [307, 318] on input "4" at bounding box center [261, 322] width 99 height 16
click at [307, 318] on input "5" at bounding box center [261, 322] width 99 height 16
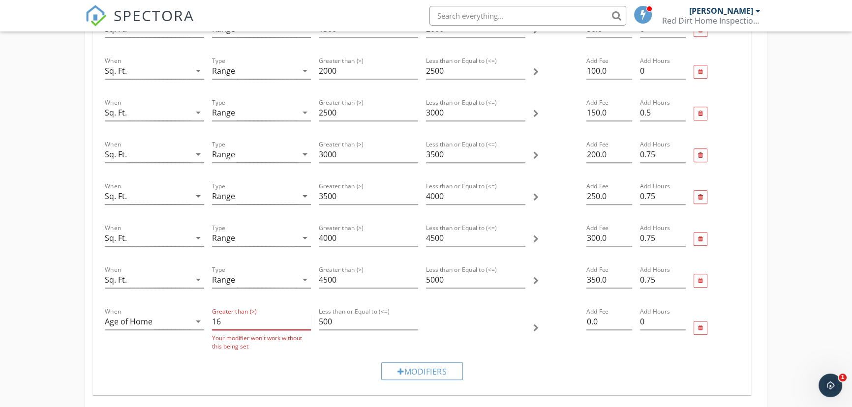
click at [307, 318] on input "16" at bounding box center [261, 322] width 99 height 16
click at [307, 318] on input "17" at bounding box center [261, 322] width 99 height 16
click at [307, 318] on input "18" at bounding box center [261, 322] width 99 height 16
click at [307, 318] on input "19" at bounding box center [261, 322] width 99 height 16
click at [307, 318] on input "20" at bounding box center [261, 322] width 99 height 16
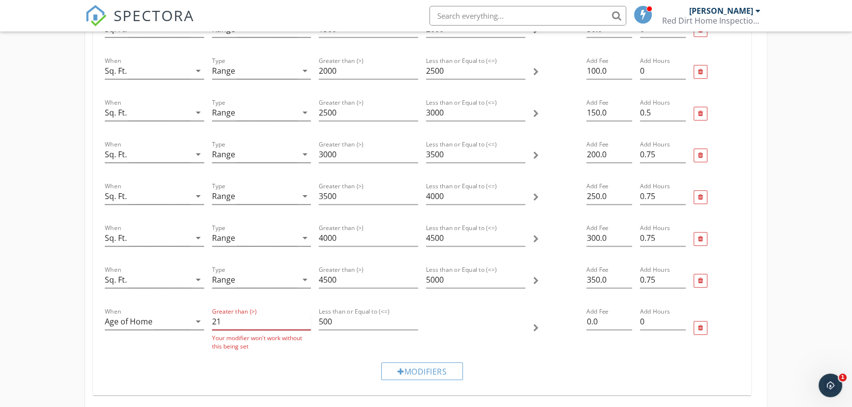
click at [307, 318] on input "21" at bounding box center [261, 322] width 99 height 16
click at [307, 318] on input "22" at bounding box center [261, 322] width 99 height 16
click at [307, 318] on input "23" at bounding box center [261, 322] width 99 height 16
click at [307, 318] on input "24" at bounding box center [261, 322] width 99 height 16
click at [307, 318] on input "25" at bounding box center [261, 322] width 99 height 16
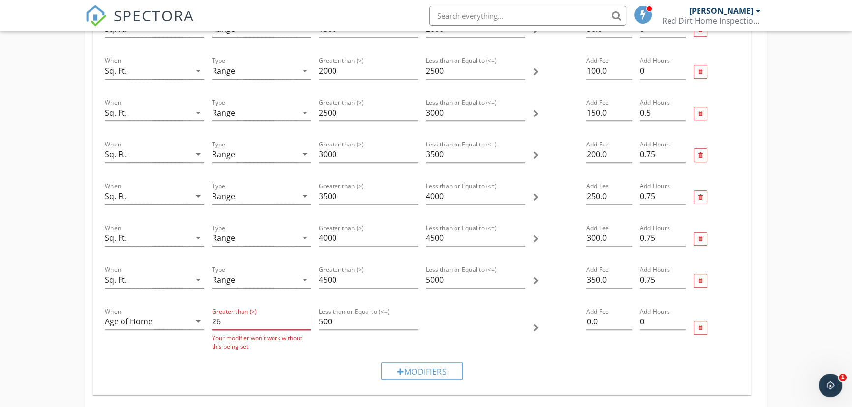
click at [307, 318] on input "26" at bounding box center [261, 322] width 99 height 16
click at [307, 318] on input "27" at bounding box center [261, 322] width 99 height 16
click at [307, 318] on input "28" at bounding box center [261, 322] width 99 height 16
click at [307, 318] on input "29" at bounding box center [261, 322] width 99 height 16
type input "30"
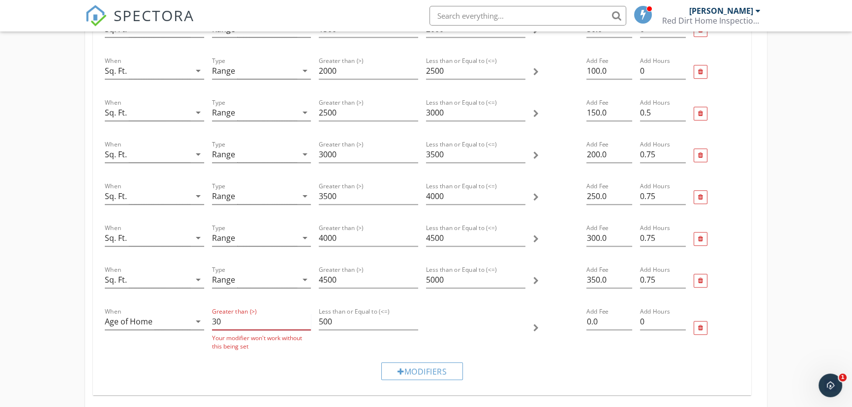
click at [307, 318] on input "30" at bounding box center [261, 322] width 99 height 16
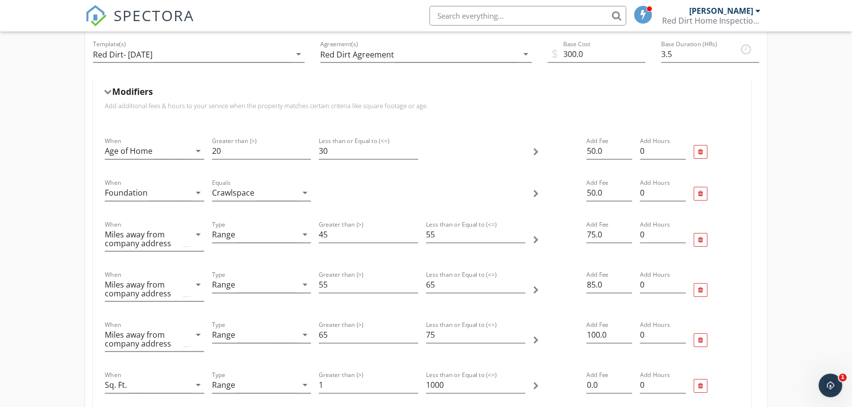
scroll to position [134, 0]
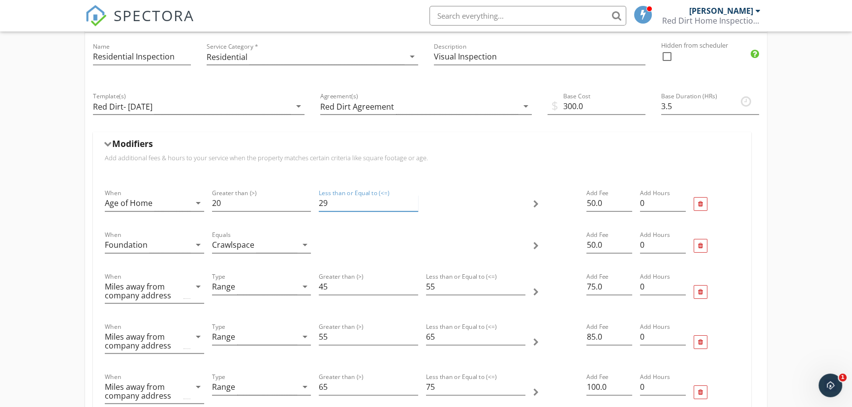
type input "29"
click at [413, 205] on input "29" at bounding box center [368, 203] width 99 height 16
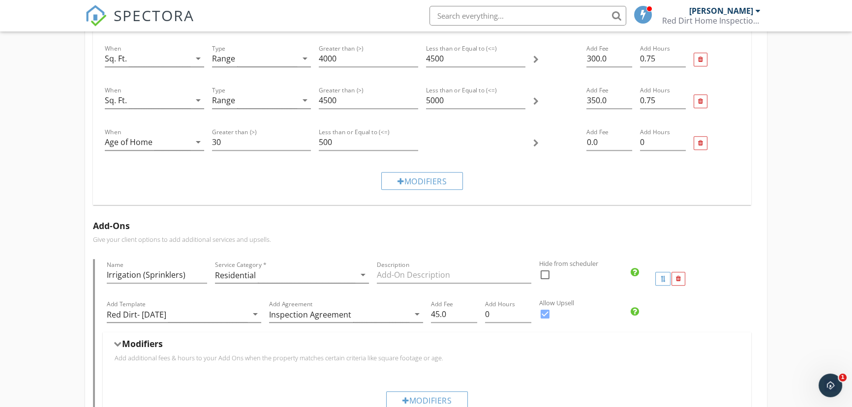
scroll to position [805, 0]
click at [413, 147] on input "499" at bounding box center [368, 143] width 99 height 16
click at [413, 147] on input "438" at bounding box center [368, 143] width 99 height 16
click at [413, 147] on input "437" at bounding box center [368, 143] width 99 height 16
click at [413, 147] on input "436" at bounding box center [368, 143] width 99 height 16
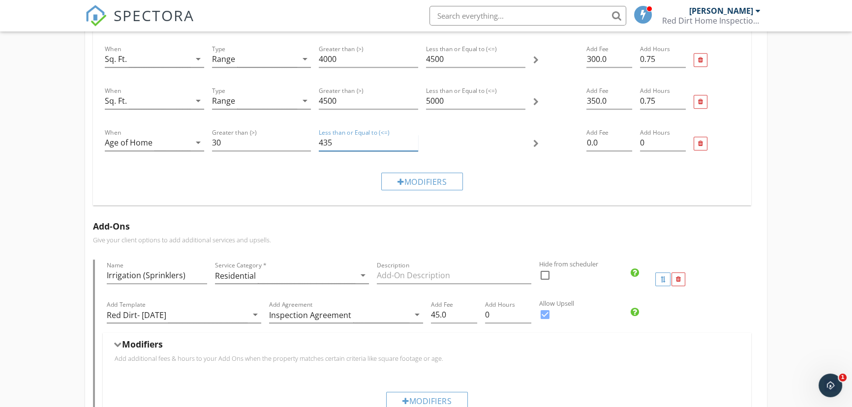
click at [413, 147] on input "435" at bounding box center [368, 143] width 99 height 16
click at [413, 147] on input "434" at bounding box center [368, 143] width 99 height 16
click at [413, 147] on input "433" at bounding box center [368, 143] width 99 height 16
click at [413, 147] on input "432" at bounding box center [368, 143] width 99 height 16
click at [413, 147] on input "431" at bounding box center [368, 143] width 99 height 16
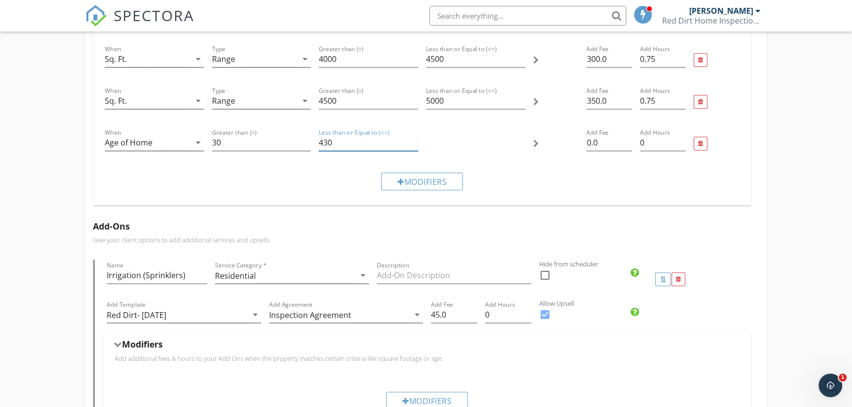
click at [413, 147] on input "430" at bounding box center [368, 143] width 99 height 16
click at [413, 147] on input "429" at bounding box center [368, 143] width 99 height 16
click at [413, 147] on input "428" at bounding box center [368, 143] width 99 height 16
click at [413, 147] on input "427" at bounding box center [368, 143] width 99 height 16
click at [413, 147] on input "426" at bounding box center [368, 143] width 99 height 16
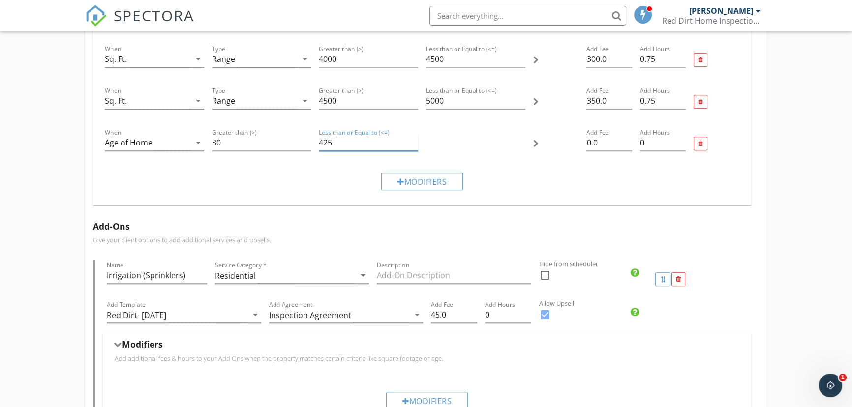
click at [413, 147] on input "425" at bounding box center [368, 143] width 99 height 16
click at [413, 147] on input "424" at bounding box center [368, 143] width 99 height 16
click at [413, 147] on input "423" at bounding box center [368, 143] width 99 height 16
click at [413, 147] on input "422" at bounding box center [368, 143] width 99 height 16
click at [413, 147] on input "421" at bounding box center [368, 143] width 99 height 16
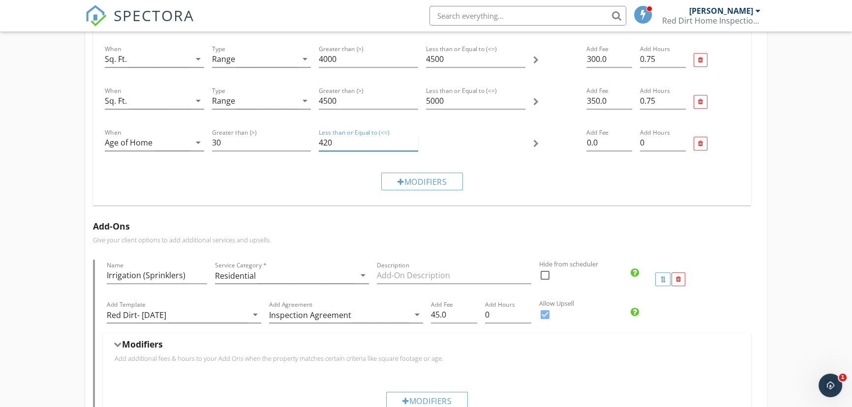
click at [413, 147] on input "420" at bounding box center [368, 143] width 99 height 16
click at [413, 147] on input "409" at bounding box center [368, 143] width 99 height 16
click at [413, 147] on input "408" at bounding box center [368, 143] width 99 height 16
click at [413, 147] on input "407" at bounding box center [368, 143] width 99 height 16
click at [413, 147] on input "406" at bounding box center [368, 143] width 99 height 16
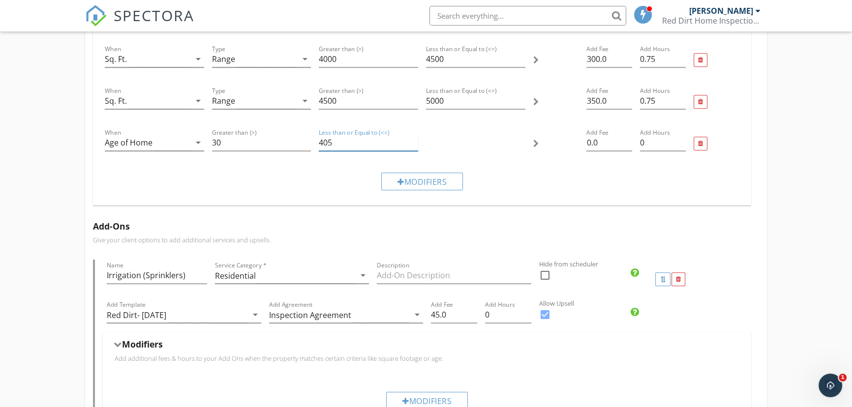
click at [413, 147] on input "405" at bounding box center [368, 143] width 99 height 16
click at [413, 147] on input "394" at bounding box center [368, 143] width 99 height 16
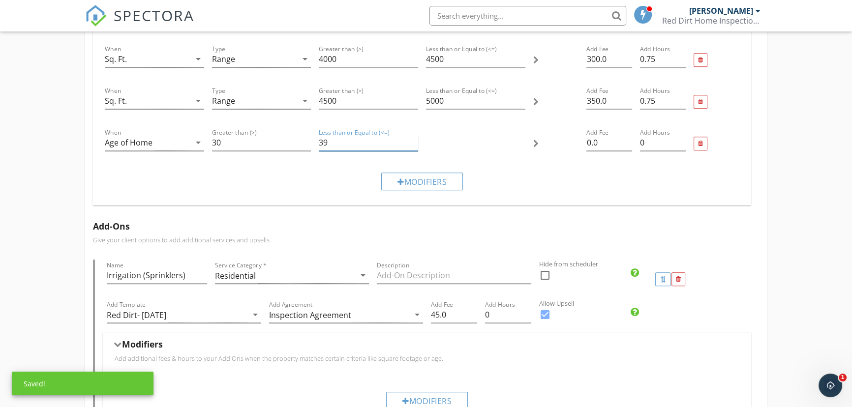
type input "3"
type input "100"
click at [590, 143] on input "0.0" at bounding box center [609, 143] width 46 height 16
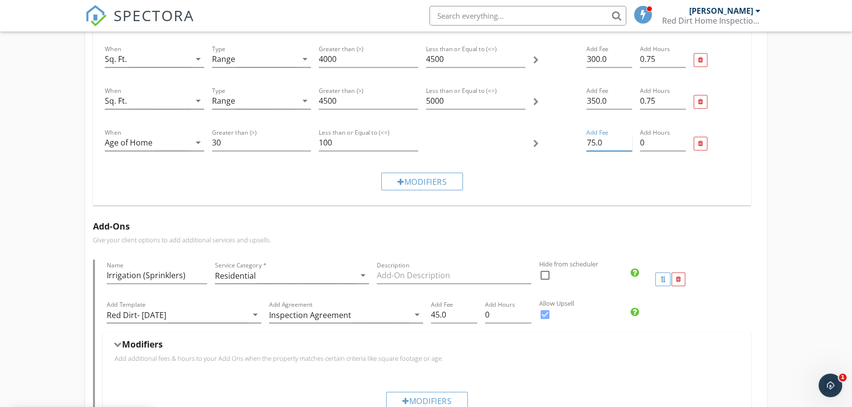
type input "75.0"
click at [822, 221] on div "New Service Residential Inspection Name Residential Inspection Service Category…" at bounding box center [426, 111] width 852 height 1651
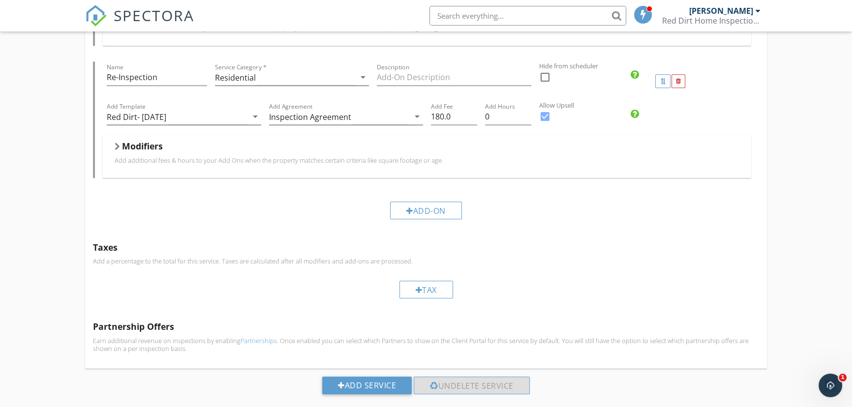
scroll to position [1333, 0]
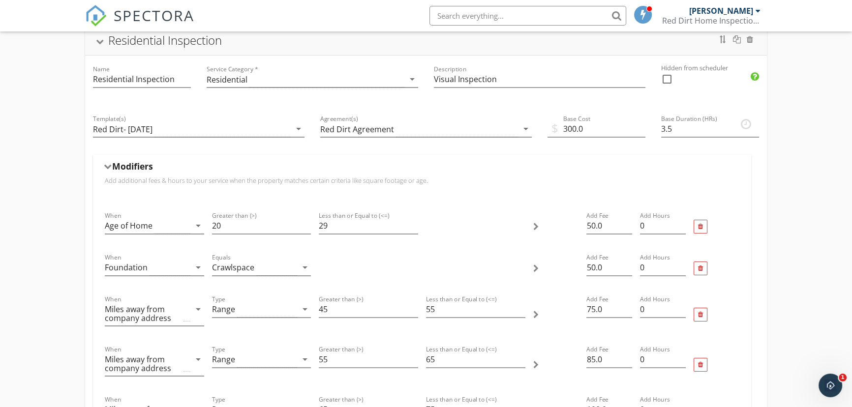
scroll to position [0, 0]
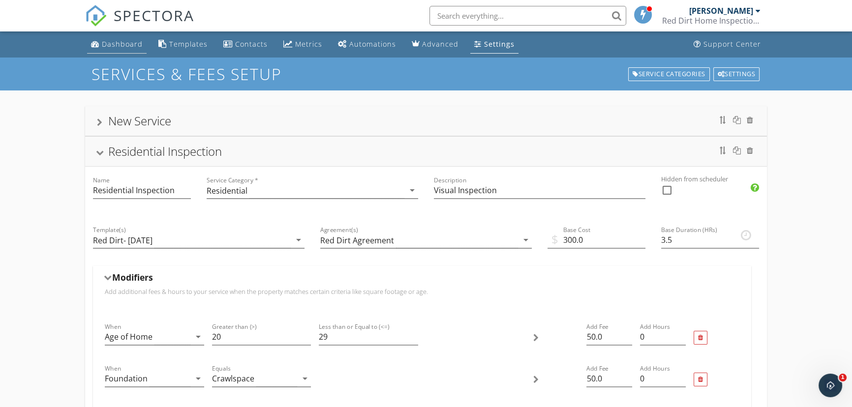
click at [112, 42] on div "Dashboard" at bounding box center [122, 43] width 41 height 9
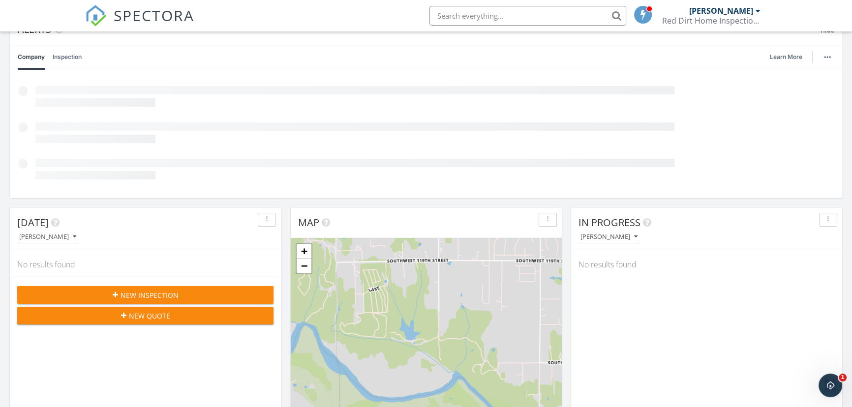
scroll to position [89, 0]
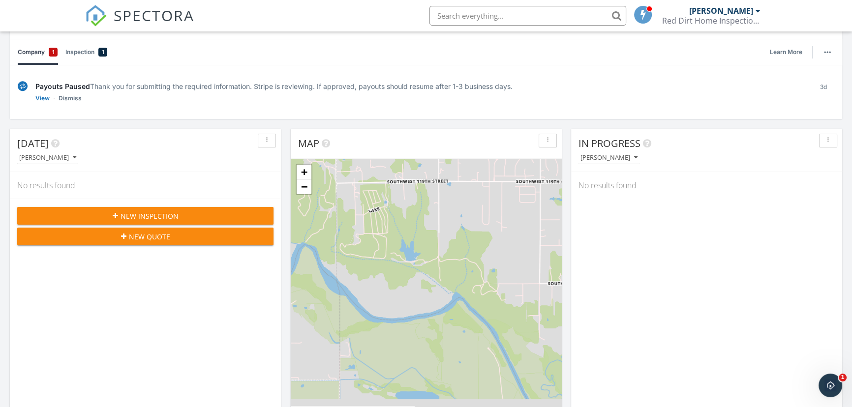
click at [32, 50] on link "Company 1" at bounding box center [38, 52] width 40 height 26
click at [51, 52] on div "1" at bounding box center [53, 52] width 9 height 9
click at [78, 53] on link "Inspection 1" at bounding box center [86, 52] width 42 height 26
click at [63, 99] on link "Dismiss" at bounding box center [70, 98] width 23 height 10
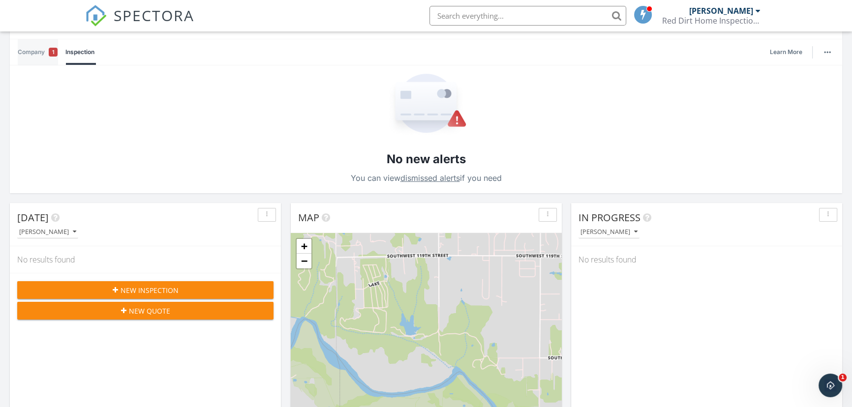
click at [43, 52] on link "Company 1" at bounding box center [38, 52] width 40 height 26
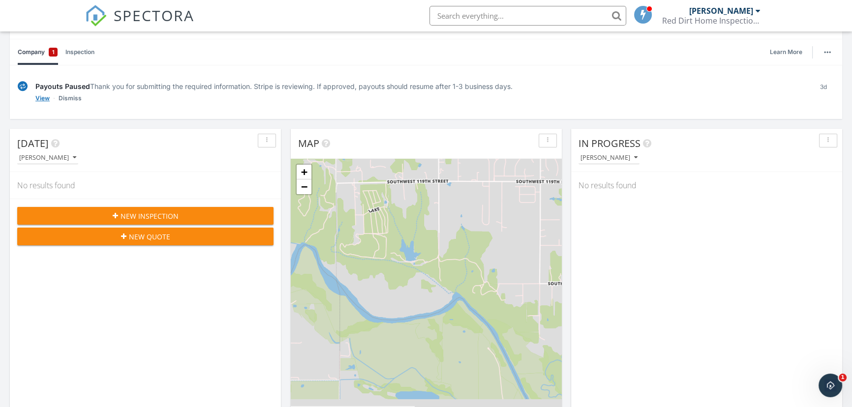
click at [47, 99] on link "View" at bounding box center [42, 98] width 14 height 10
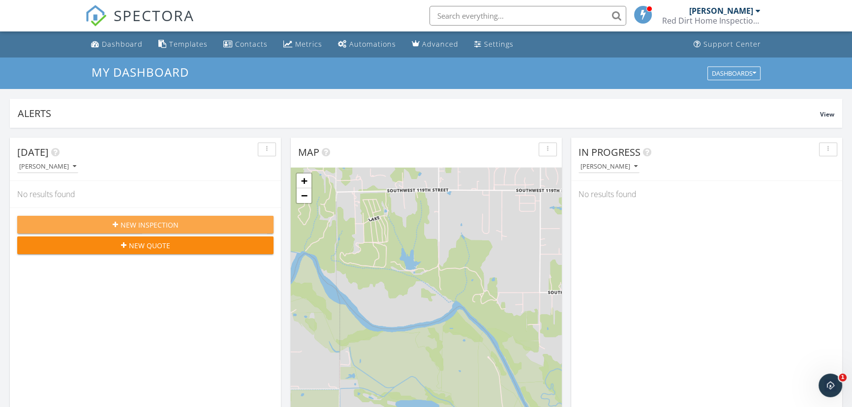
click at [190, 224] on div "New Inspection" at bounding box center [145, 225] width 241 height 10
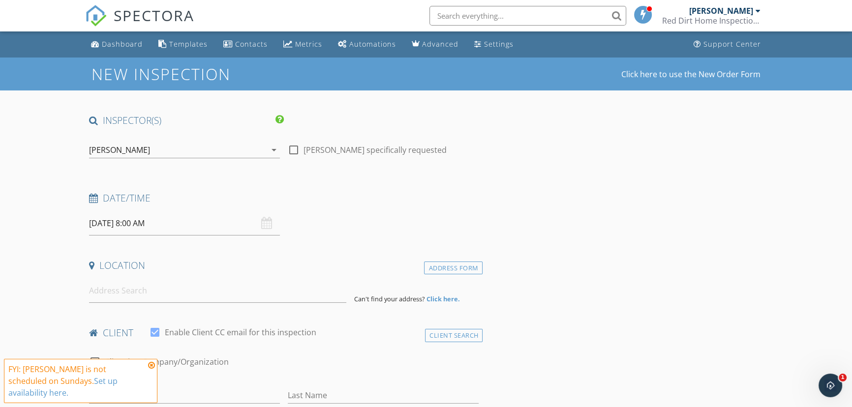
click at [150, 369] on icon at bounding box center [151, 366] width 7 height 8
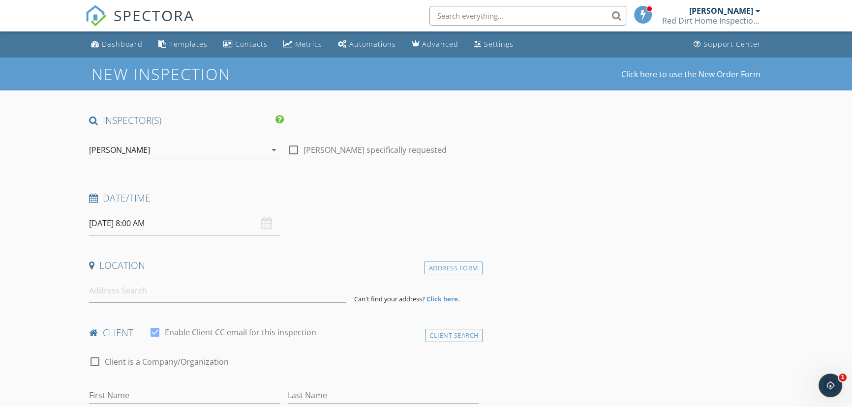
click at [125, 224] on input "09/28/2025 8:00 AM" at bounding box center [184, 224] width 191 height 24
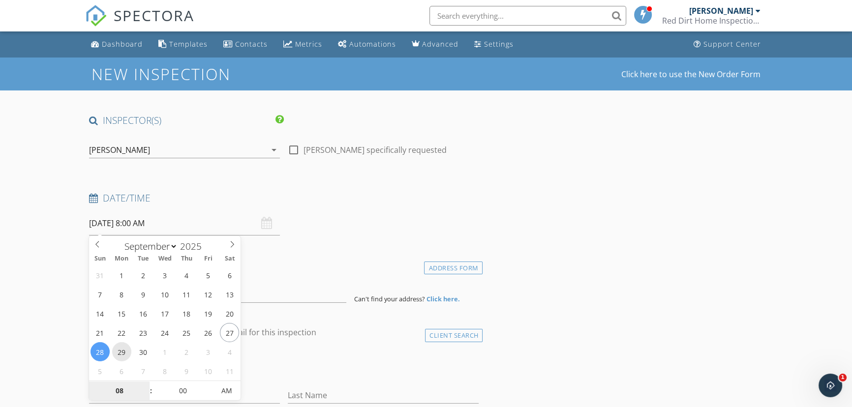
type input "09/29/2025 8:00 AM"
type input "09"
type input "09/29/2025 9:00 AM"
click at [143, 386] on span at bounding box center [146, 386] width 7 height 10
type input "10"
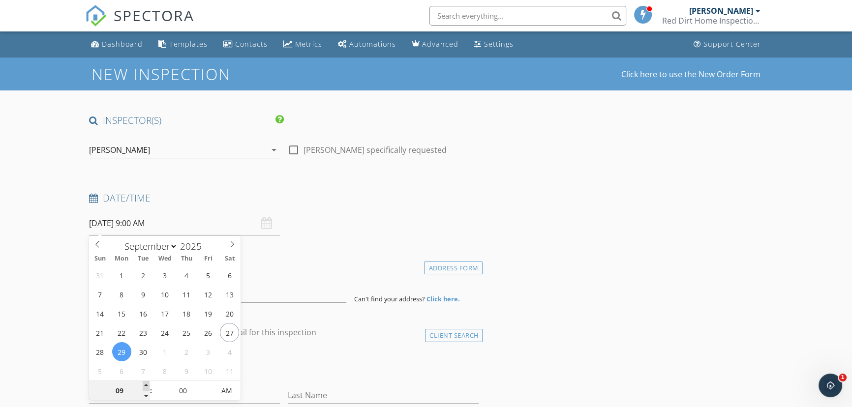
type input "09/29/2025 10:00 AM"
click at [143, 386] on span at bounding box center [146, 386] width 7 height 10
click at [265, 274] on div "Location" at bounding box center [284, 269] width 398 height 20
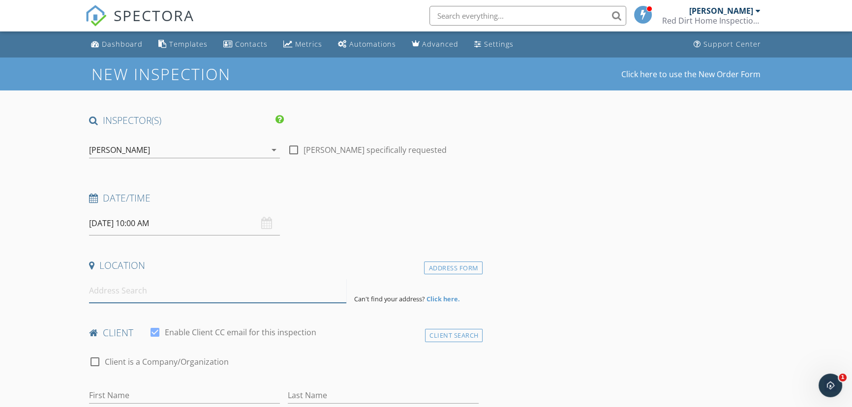
click at [198, 300] on input at bounding box center [217, 291] width 257 height 24
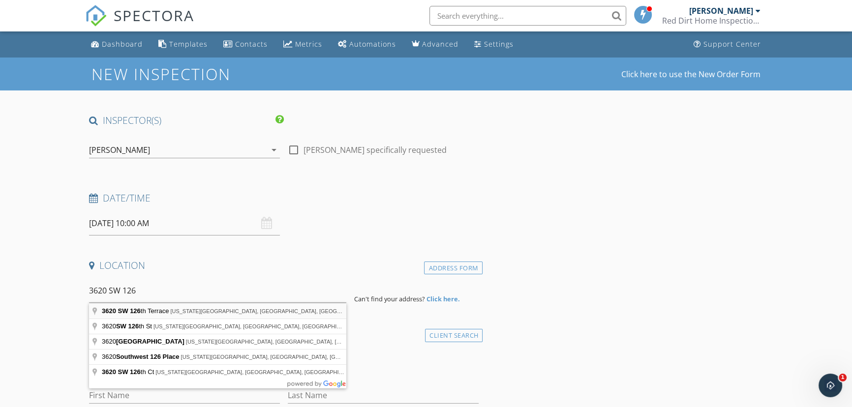
type input "3620 SW 126th Terrace, Oklahoma City, OK, USA"
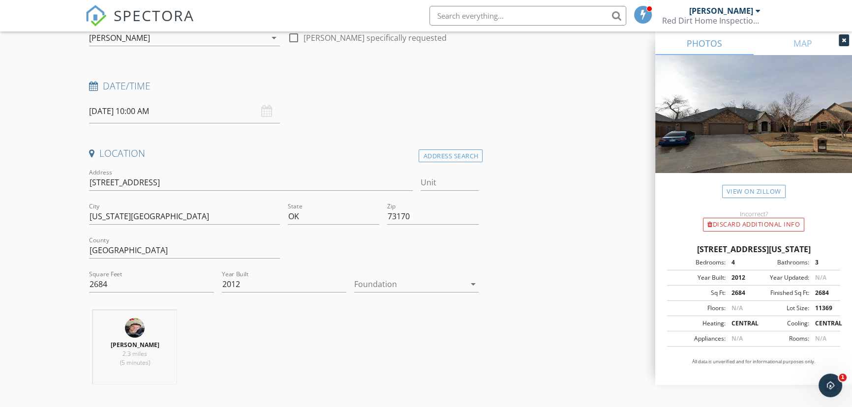
scroll to position [134, 0]
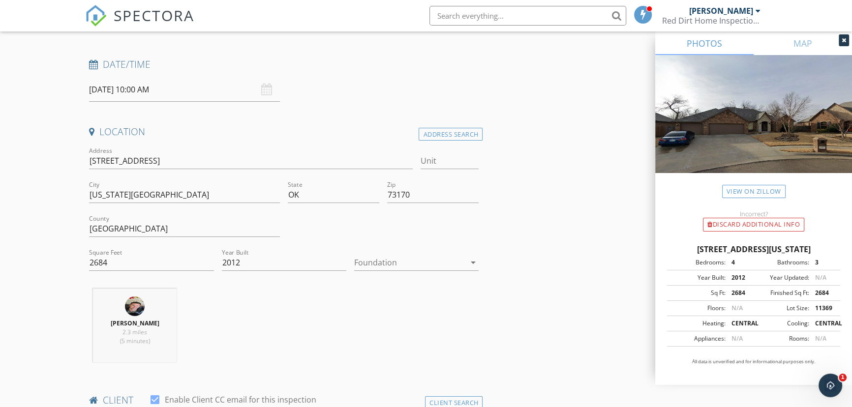
click at [430, 266] on div at bounding box center [409, 263] width 111 height 16
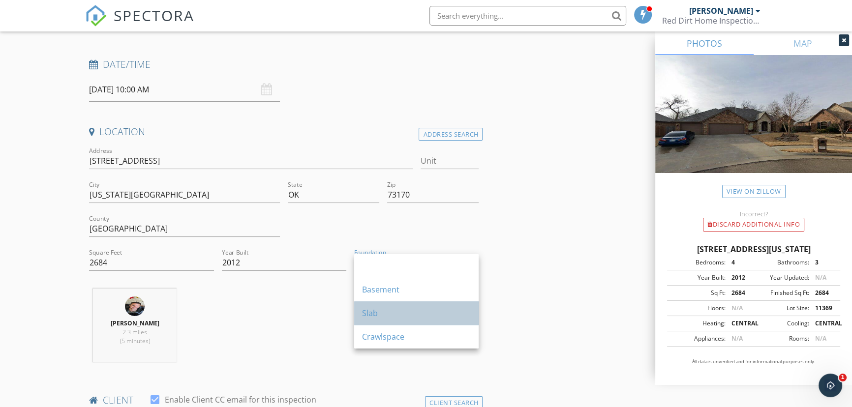
click at [408, 314] on div "Slab" at bounding box center [416, 313] width 109 height 12
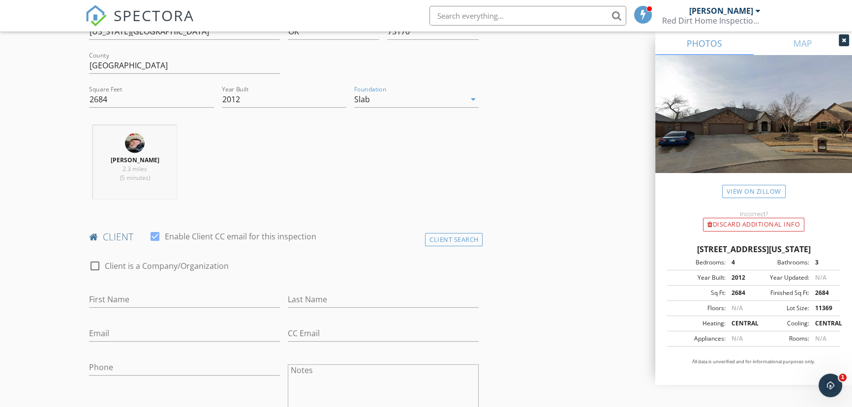
scroll to position [313, 0]
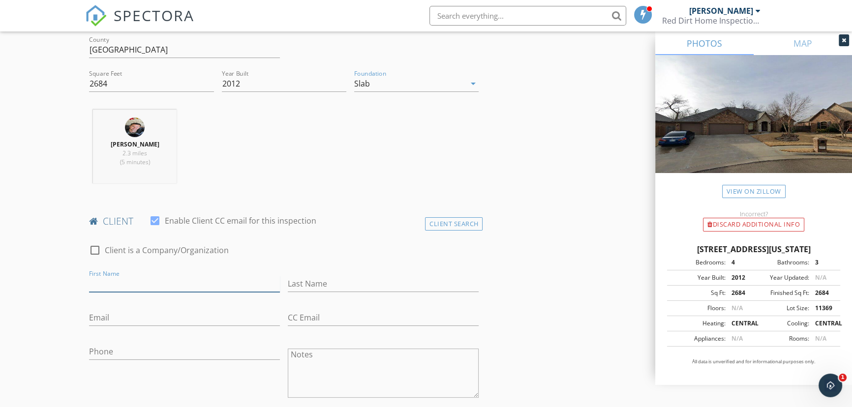
click at [247, 283] on input "First Name" at bounding box center [184, 284] width 191 height 16
type input "Carrie"
click at [304, 289] on input "Last Name" at bounding box center [383, 284] width 191 height 16
type input "Calbone"
click at [231, 321] on input "Email" at bounding box center [184, 318] width 191 height 16
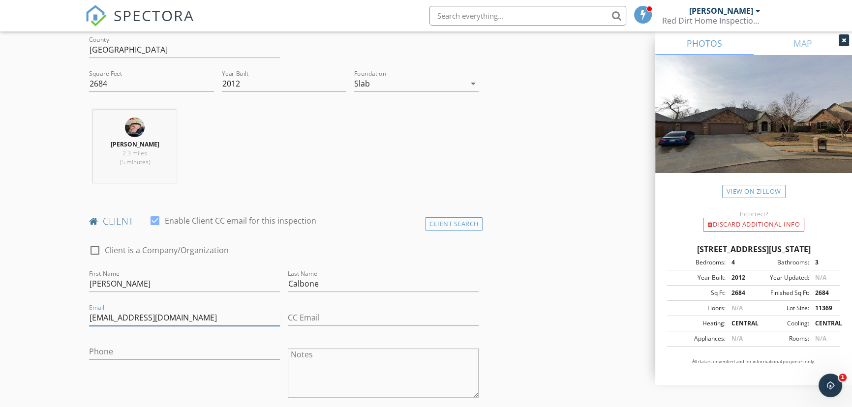
type input "car_okc@hotmail.com"
click at [157, 351] on input "Phone" at bounding box center [184, 352] width 191 height 16
type input "1"
type input "702-882-5294"
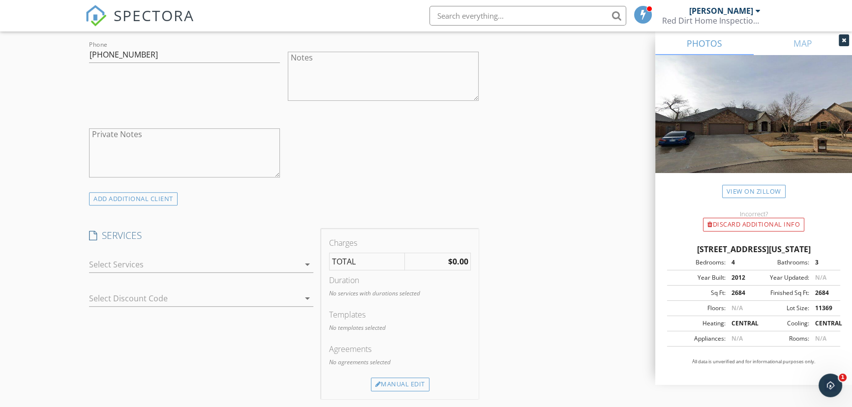
scroll to position [626, 0]
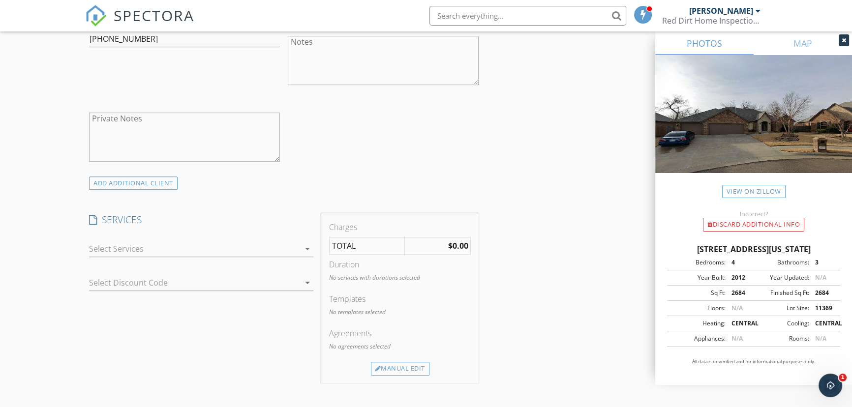
click at [308, 246] on icon "arrow_drop_down" at bounding box center [308, 249] width 12 height 12
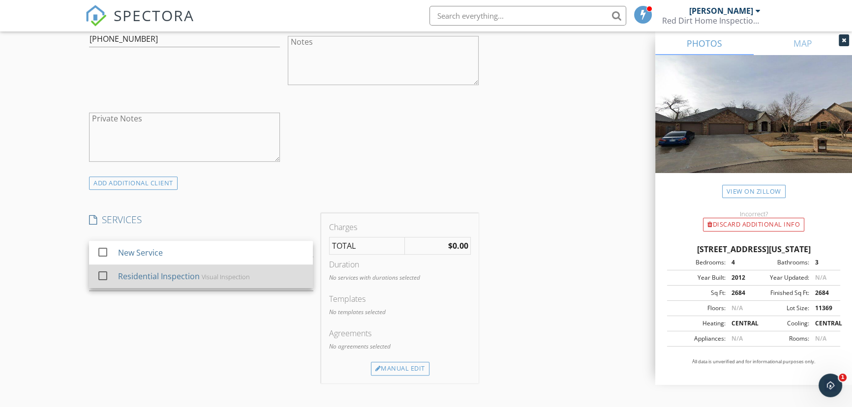
click at [274, 272] on div "Residential Inspection Visual Inspection" at bounding box center [211, 277] width 187 height 20
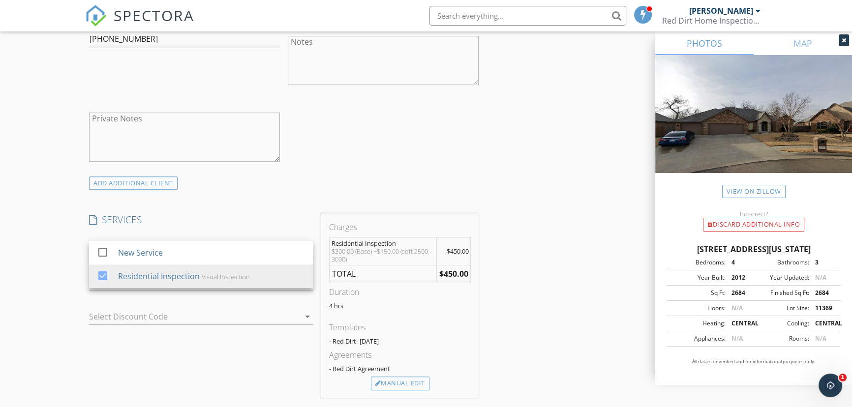
click at [516, 192] on div "INSPECTOR(S) check_box Kyle Olsen PRIMARY Kyle Olsen arrow_drop_down check_box_…" at bounding box center [426, 302] width 682 height 1628
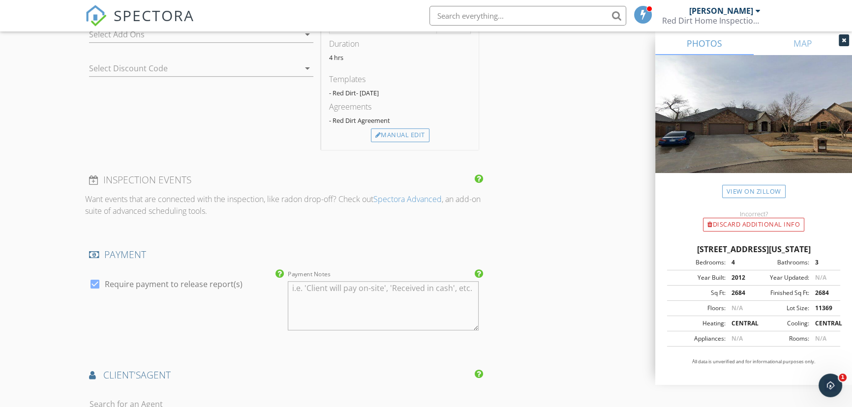
scroll to position [894, 0]
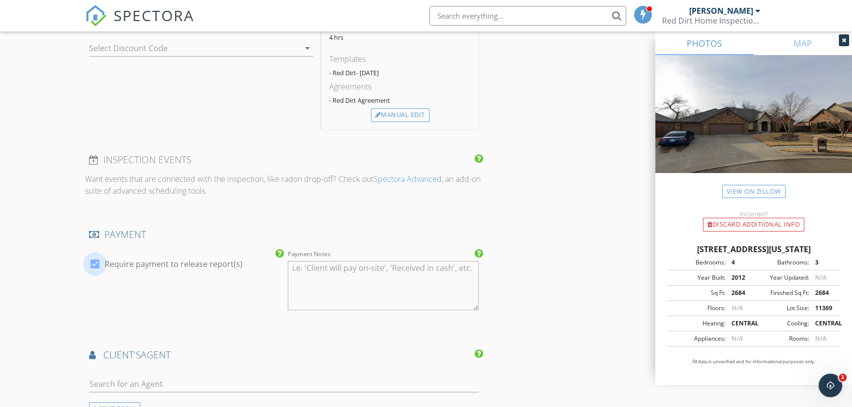
click at [98, 265] on div at bounding box center [95, 264] width 17 height 17
checkbox input "false"
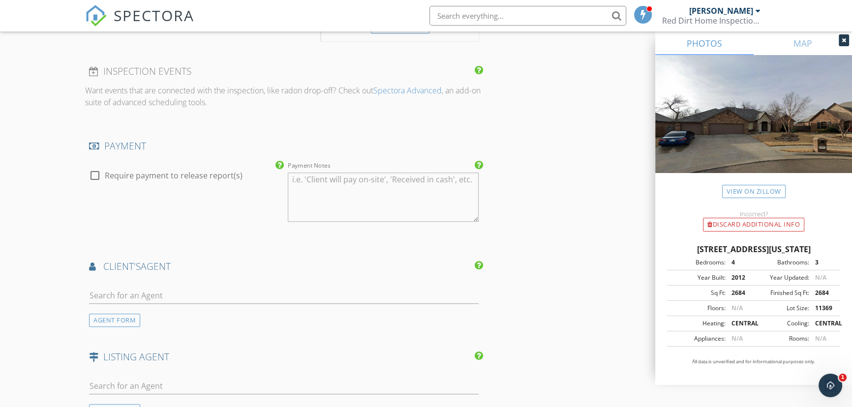
scroll to position [984, 0]
click at [138, 296] on input "text" at bounding box center [284, 295] width 390 height 16
type input "amb"
click at [137, 313] on div "[PERSON_NAME]" at bounding box center [147, 312] width 61 height 12
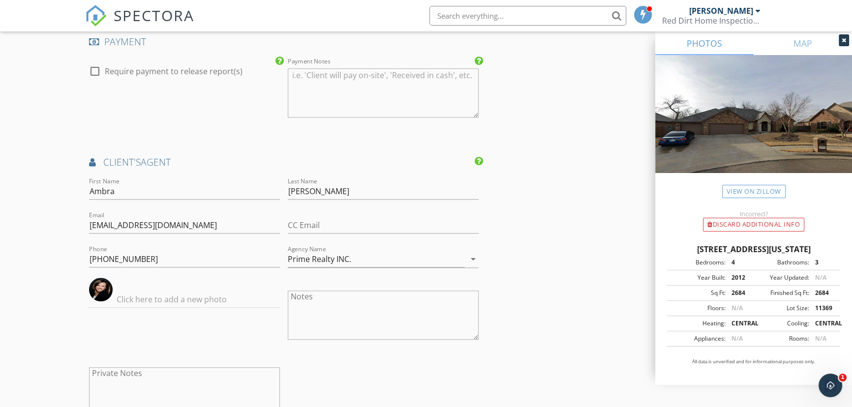
scroll to position [1087, 0]
click at [472, 258] on icon "arrow_drop_down" at bounding box center [473, 260] width 12 height 12
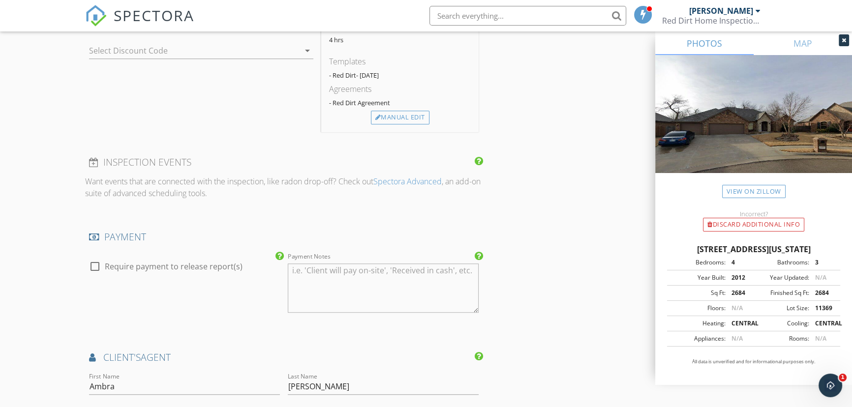
scroll to position [863, 0]
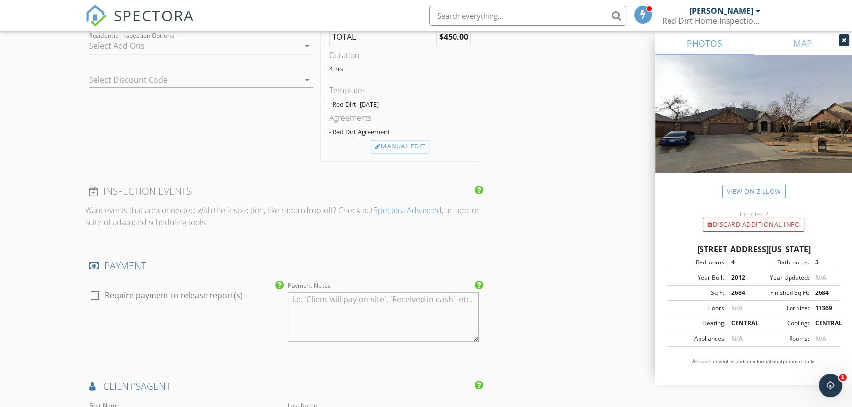
click at [97, 295] on div at bounding box center [95, 295] width 17 height 17
checkbox input "true"
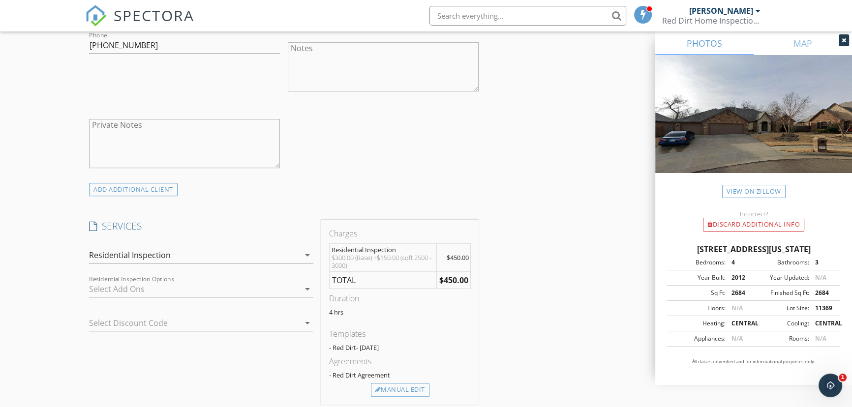
scroll to position [640, 0]
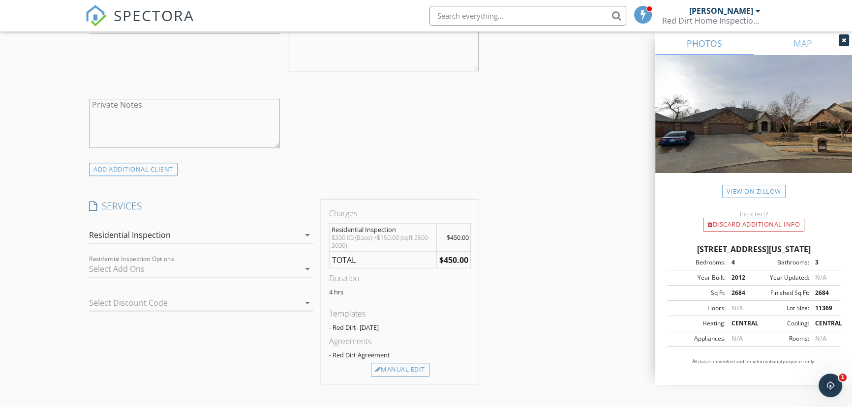
click at [307, 266] on icon "arrow_drop_down" at bounding box center [308, 269] width 12 height 12
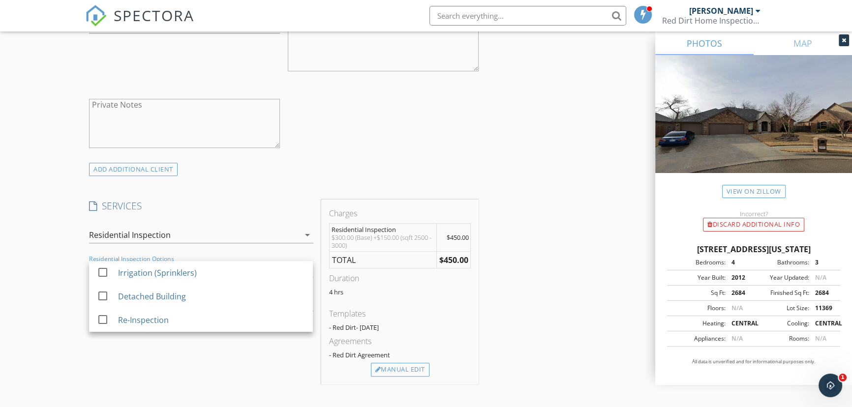
click at [336, 173] on div "ADD ADDITIONAL client" at bounding box center [284, 169] width 398 height 13
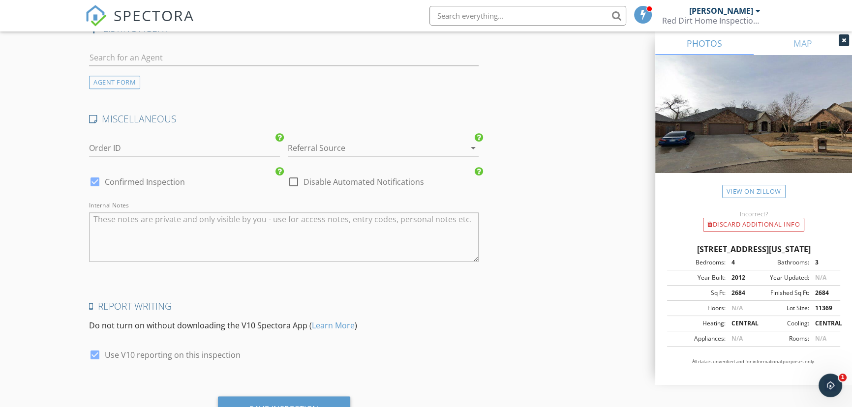
scroll to position [1579, 0]
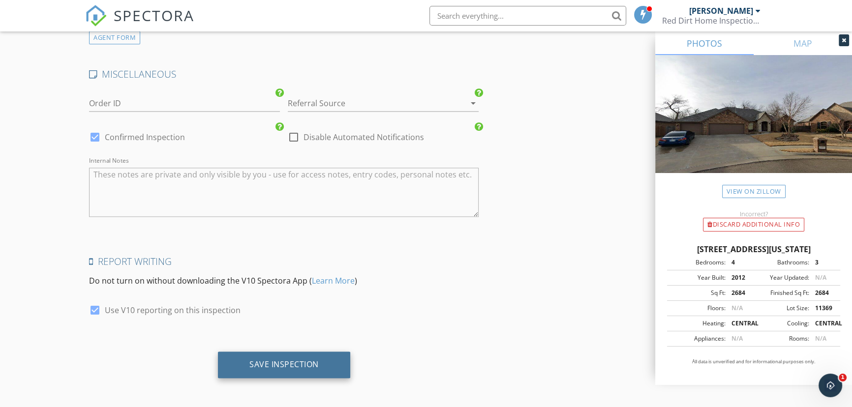
click at [286, 362] on div "Save Inspection" at bounding box center [283, 365] width 69 height 10
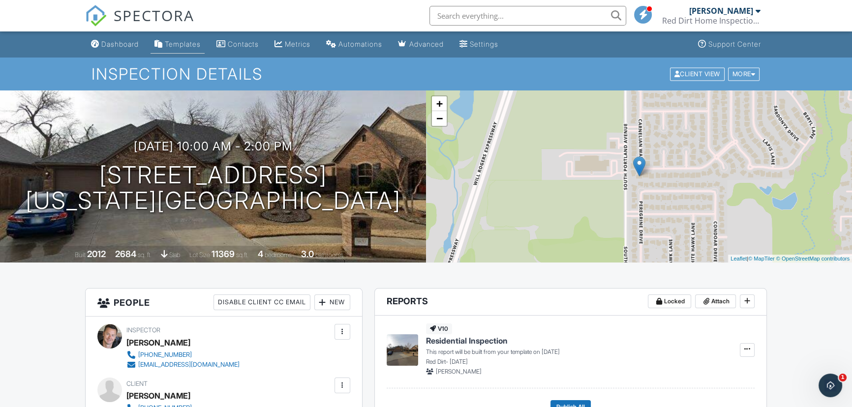
click at [191, 45] on div "Templates" at bounding box center [183, 44] width 36 height 8
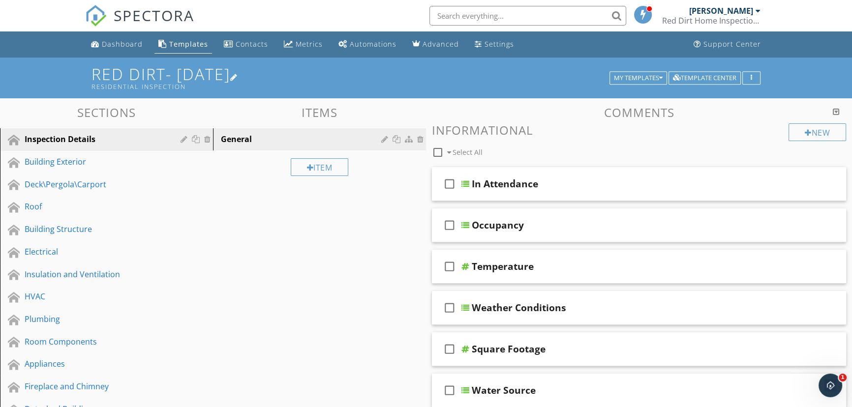
click at [161, 70] on h1 "Red Dirt- [DATE] Residential Inspection" at bounding box center [426, 77] width 669 height 25
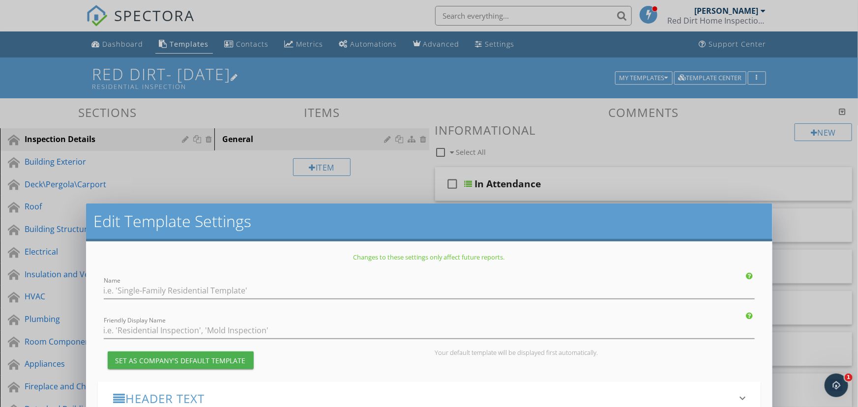
type input "Red Dirt- [DATE]"
type input "Residential Inspection"
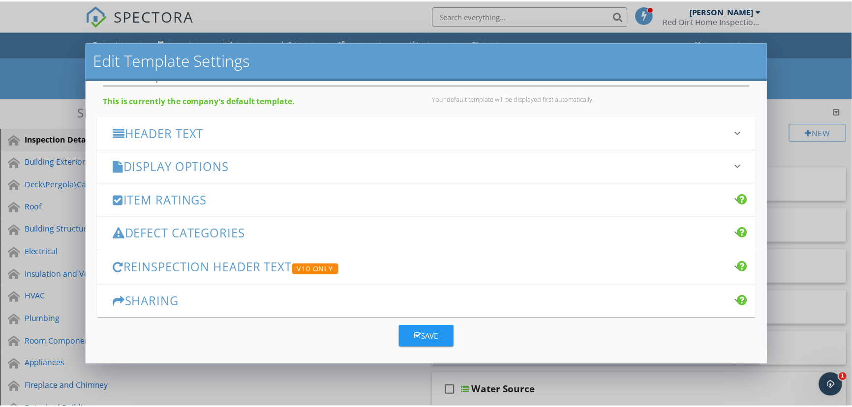
scroll to position [95, 0]
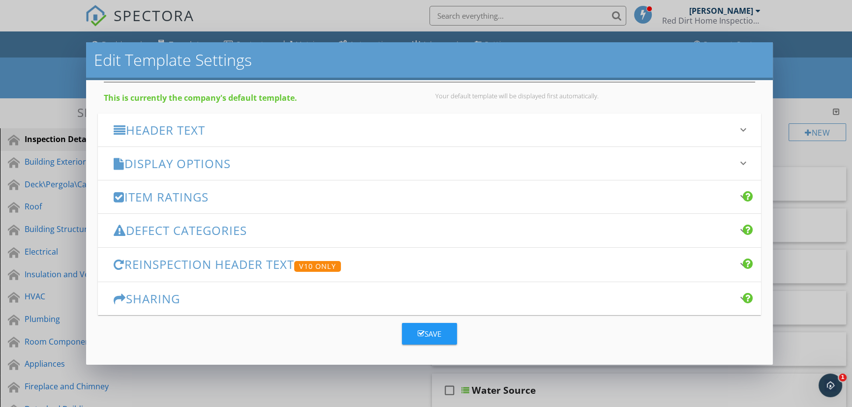
click at [617, 382] on div "Edit Template Settings Changes to these settings only affect future reports. Na…" at bounding box center [426, 203] width 852 height 407
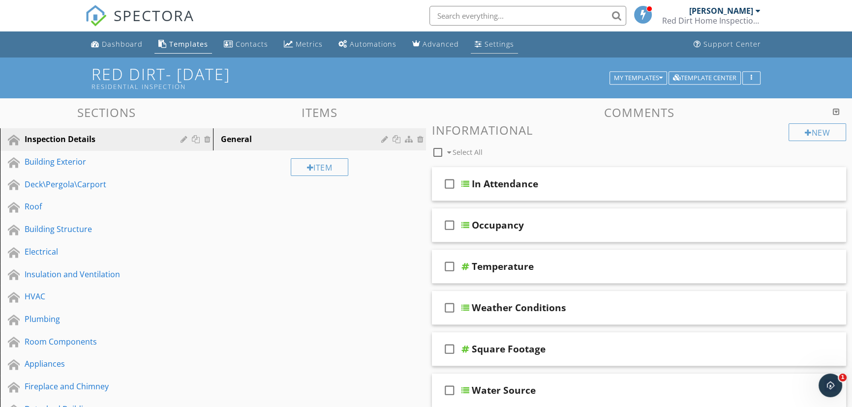
click at [486, 43] on div "Settings" at bounding box center [500, 43] width 30 height 9
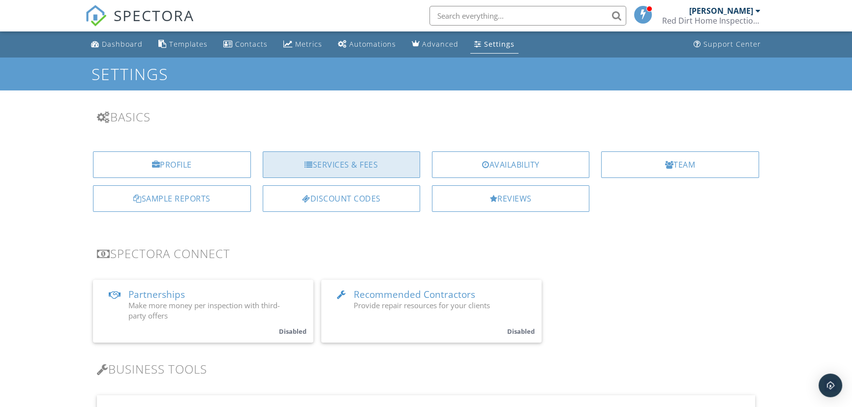
click at [390, 155] on div "Services & Fees" at bounding box center [341, 165] width 157 height 27
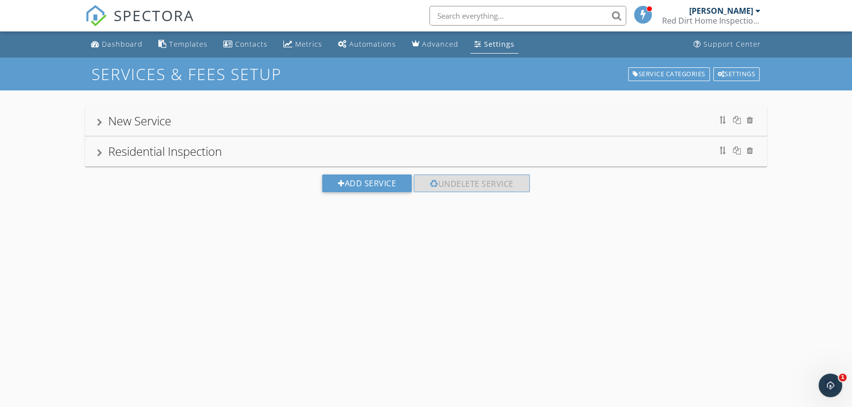
click at [212, 148] on div "Residential Inspection" at bounding box center [165, 151] width 114 height 16
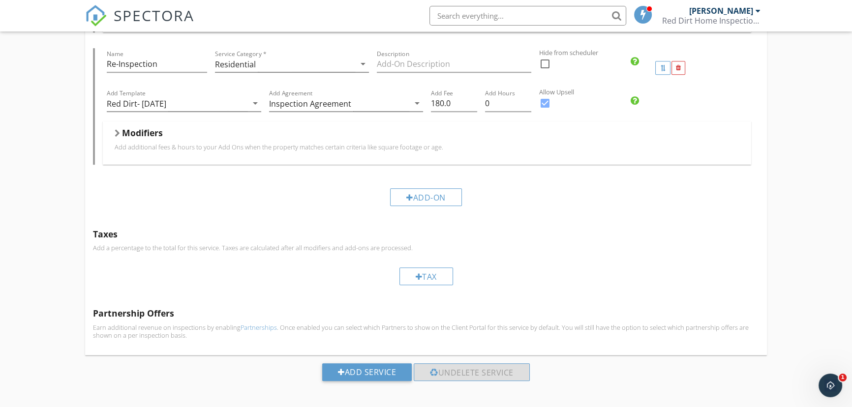
scroll to position [585, 0]
